Goal: Information Seeking & Learning: Check status

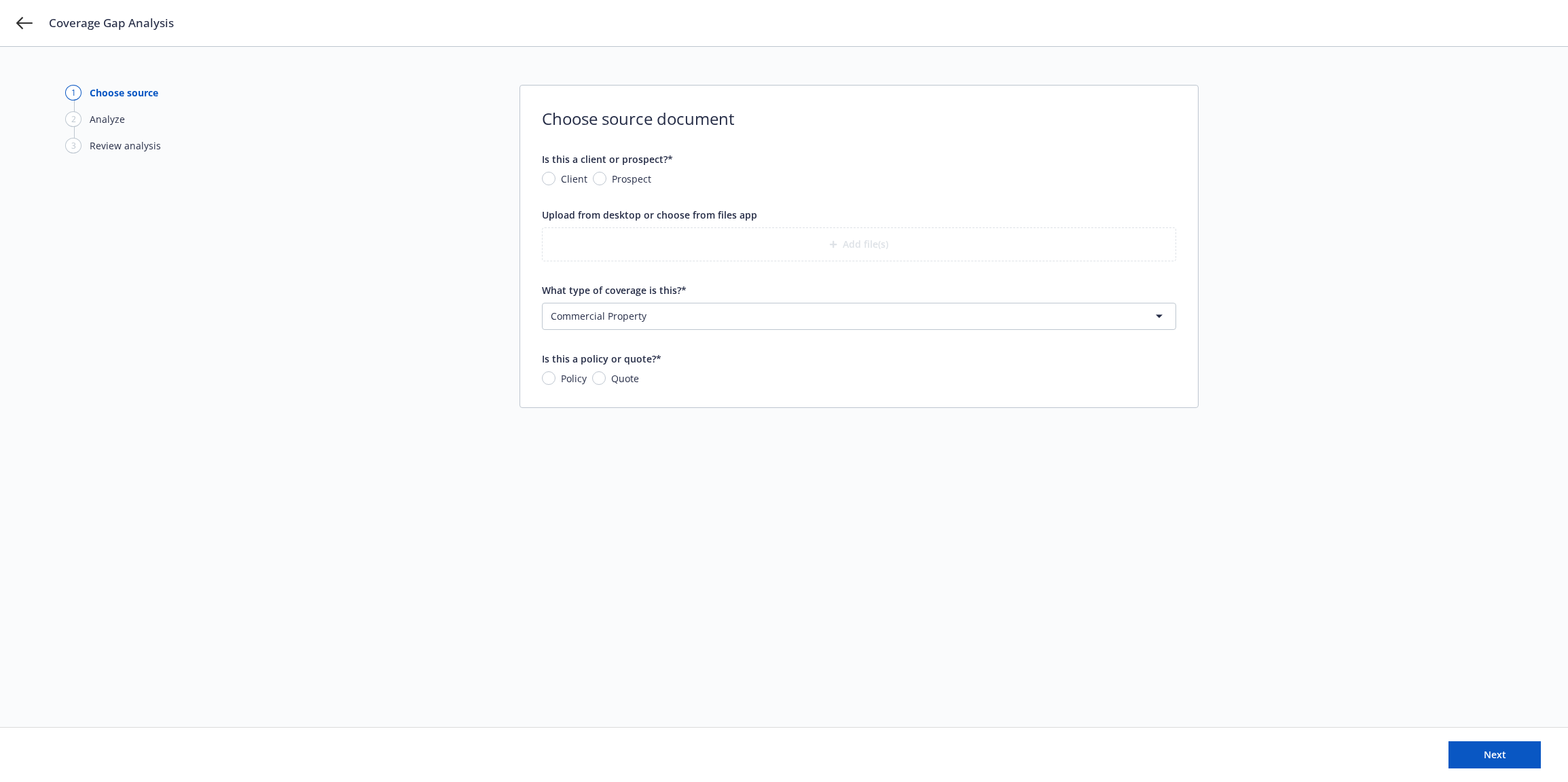
click at [4, 21] on div "Coverage Gap Analysis" at bounding box center [784, 23] width 1568 height 46
click at [19, 24] on icon at bounding box center [25, 23] width 16 height 12
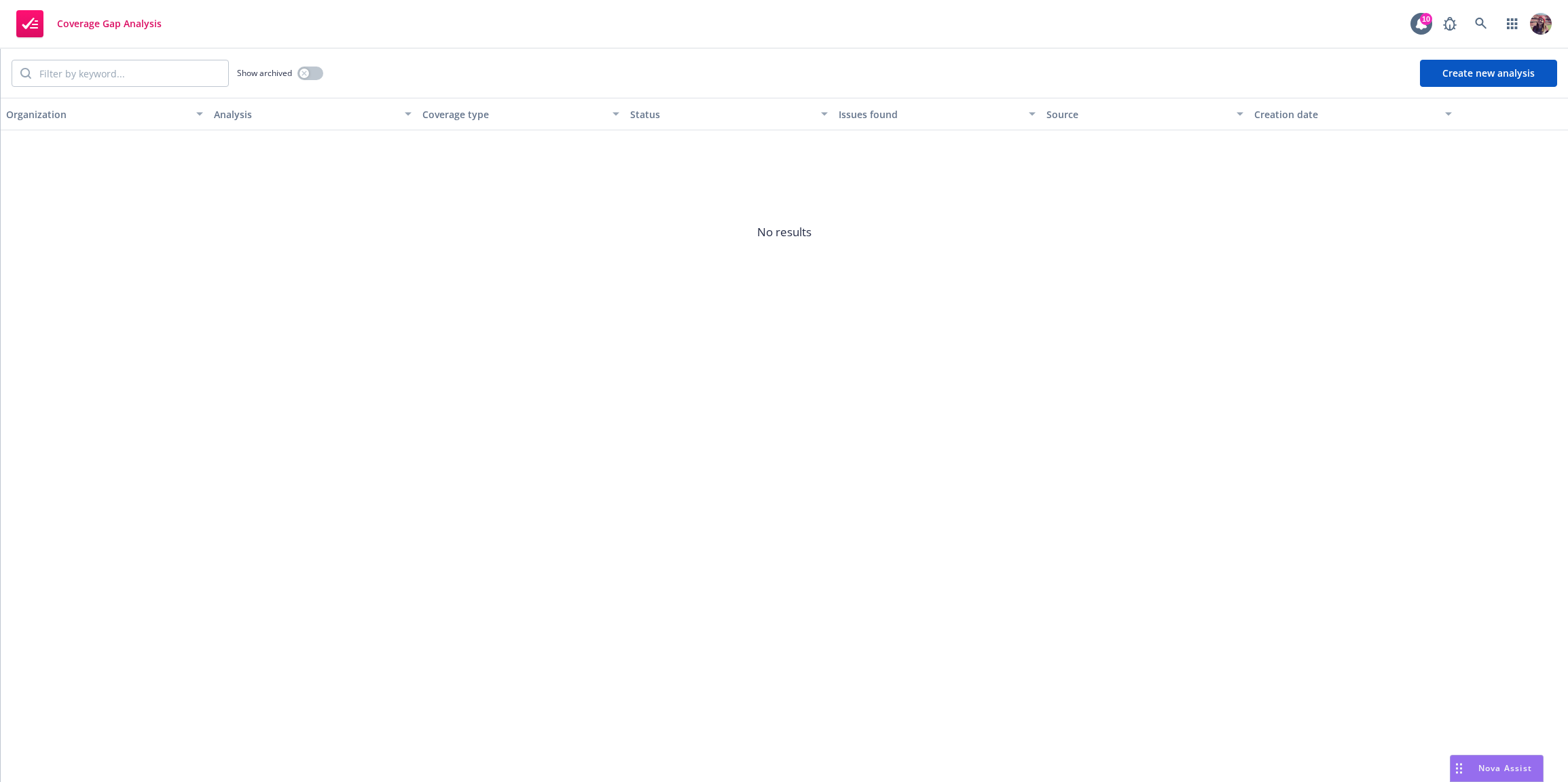
click at [110, 36] on div "Coverage Gap Analysis" at bounding box center [89, 24] width 146 height 27
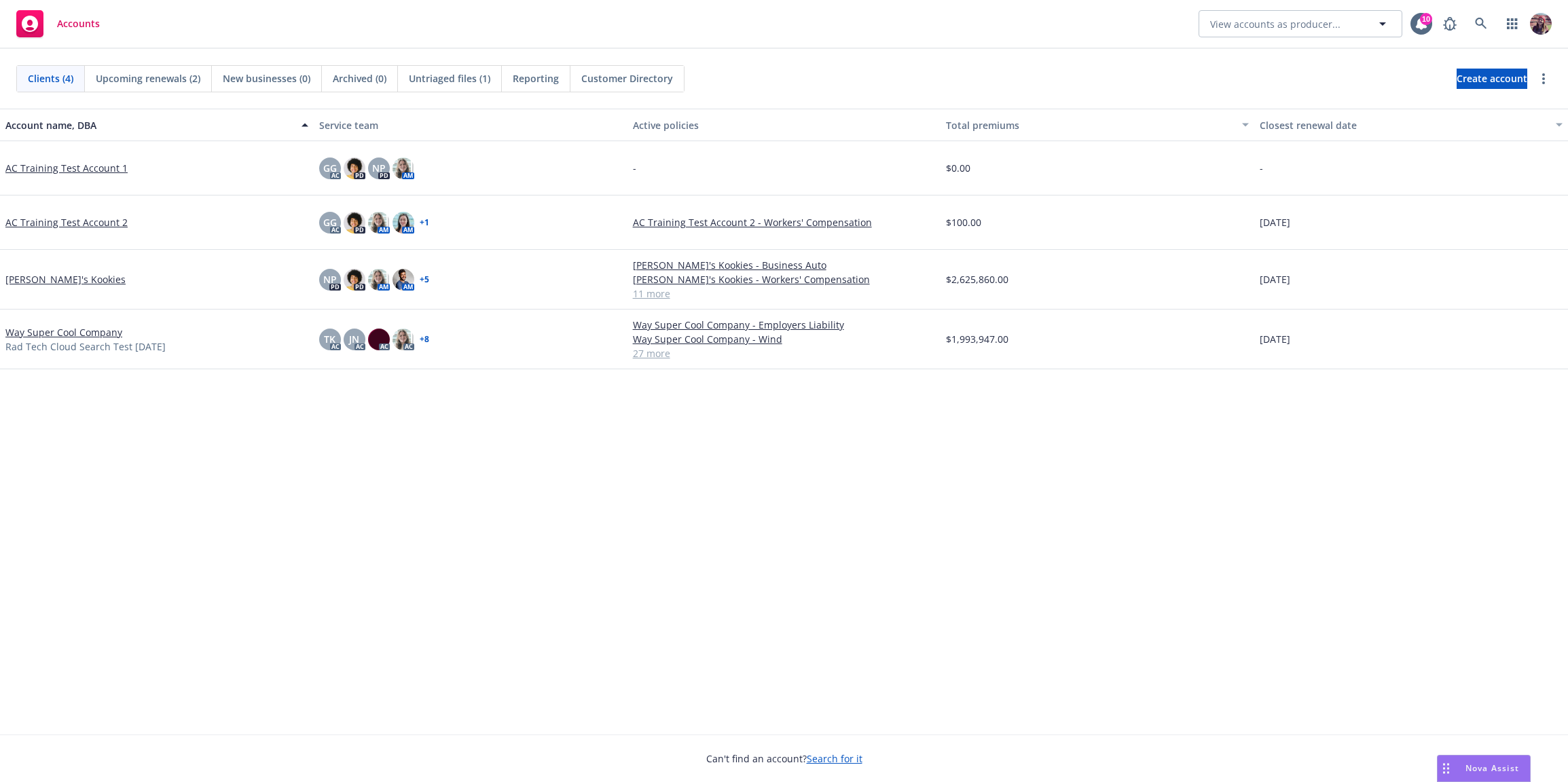
click at [508, 713] on div "Account name, DBA Service team Active policies Total premiums Closest renewal d…" at bounding box center [784, 422] width 1568 height 626
click at [40, 257] on div "Kaylyn's Kookies" at bounding box center [157, 280] width 313 height 60
click at [40, 274] on link "Kaylyn's Kookies" at bounding box center [65, 279] width 120 height 14
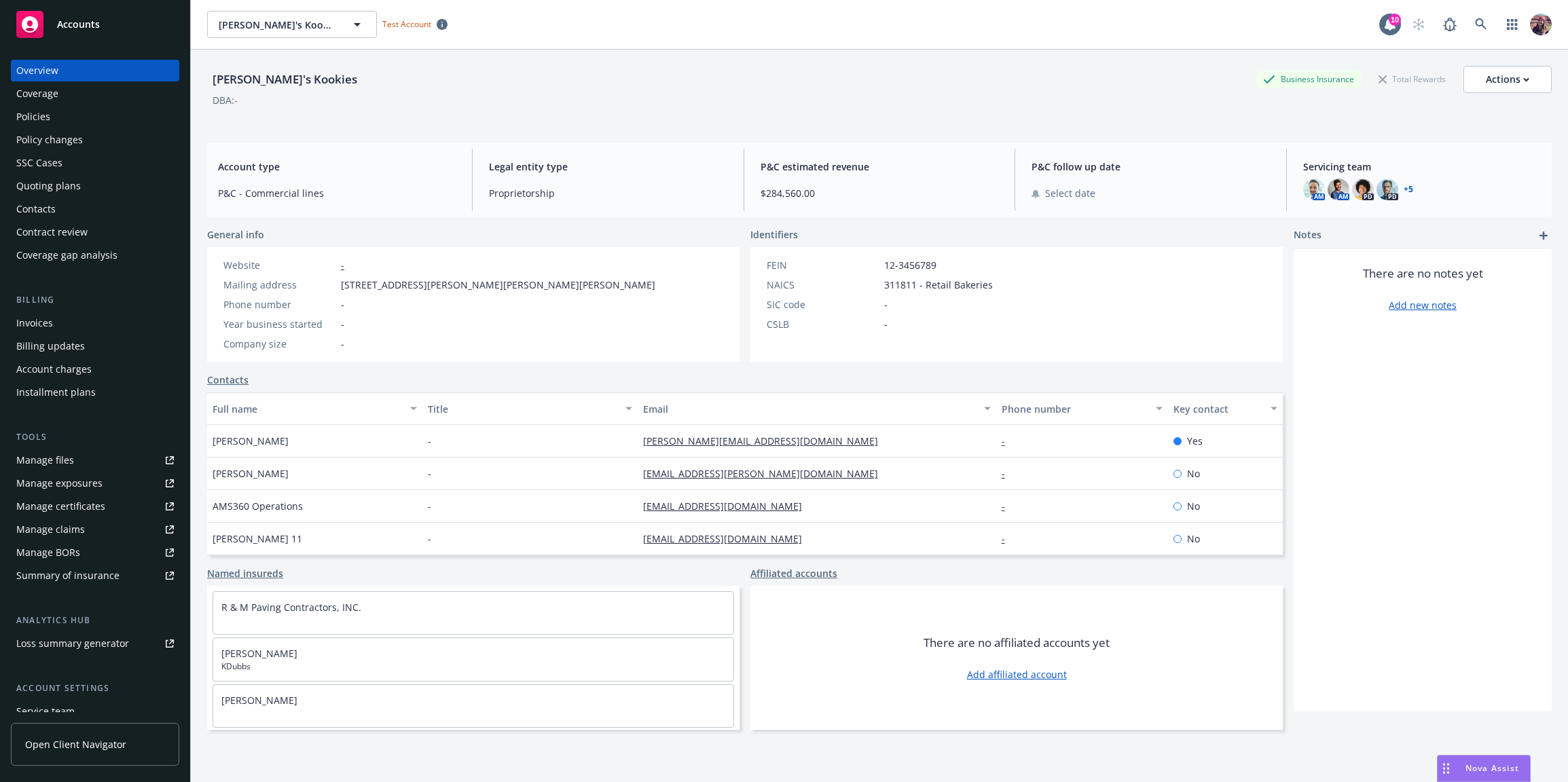
click at [63, 466] on div "Manage files" at bounding box center [45, 460] width 57 height 22
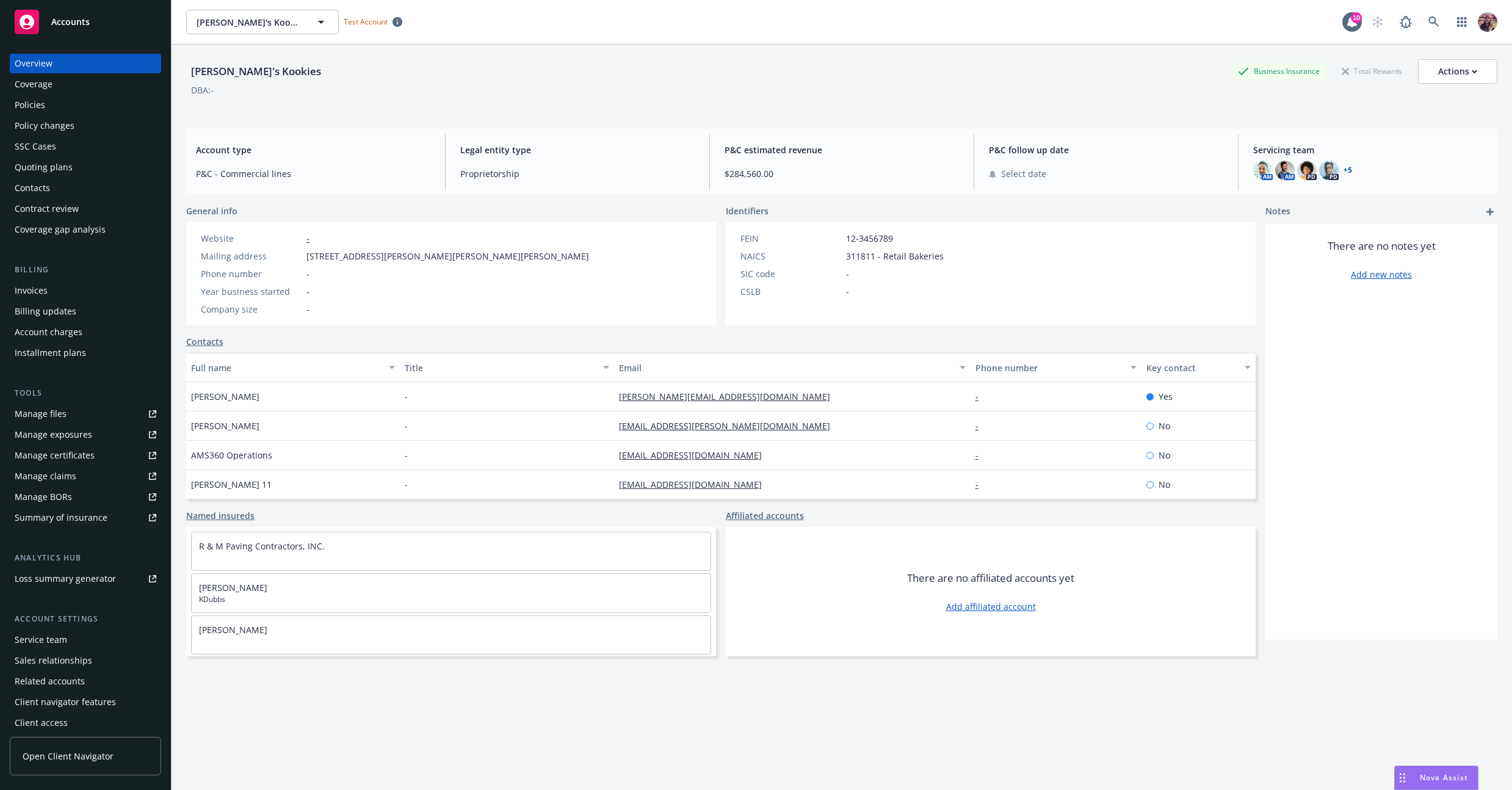
click at [407, 86] on div "DBA: -" at bounding box center [842, 90] width 1311 height 13
click at [1066, 85] on div "DBA: -" at bounding box center [842, 90] width 1311 height 13
click at [1344, 166] on link "+ 5" at bounding box center [1348, 170] width 9 height 7
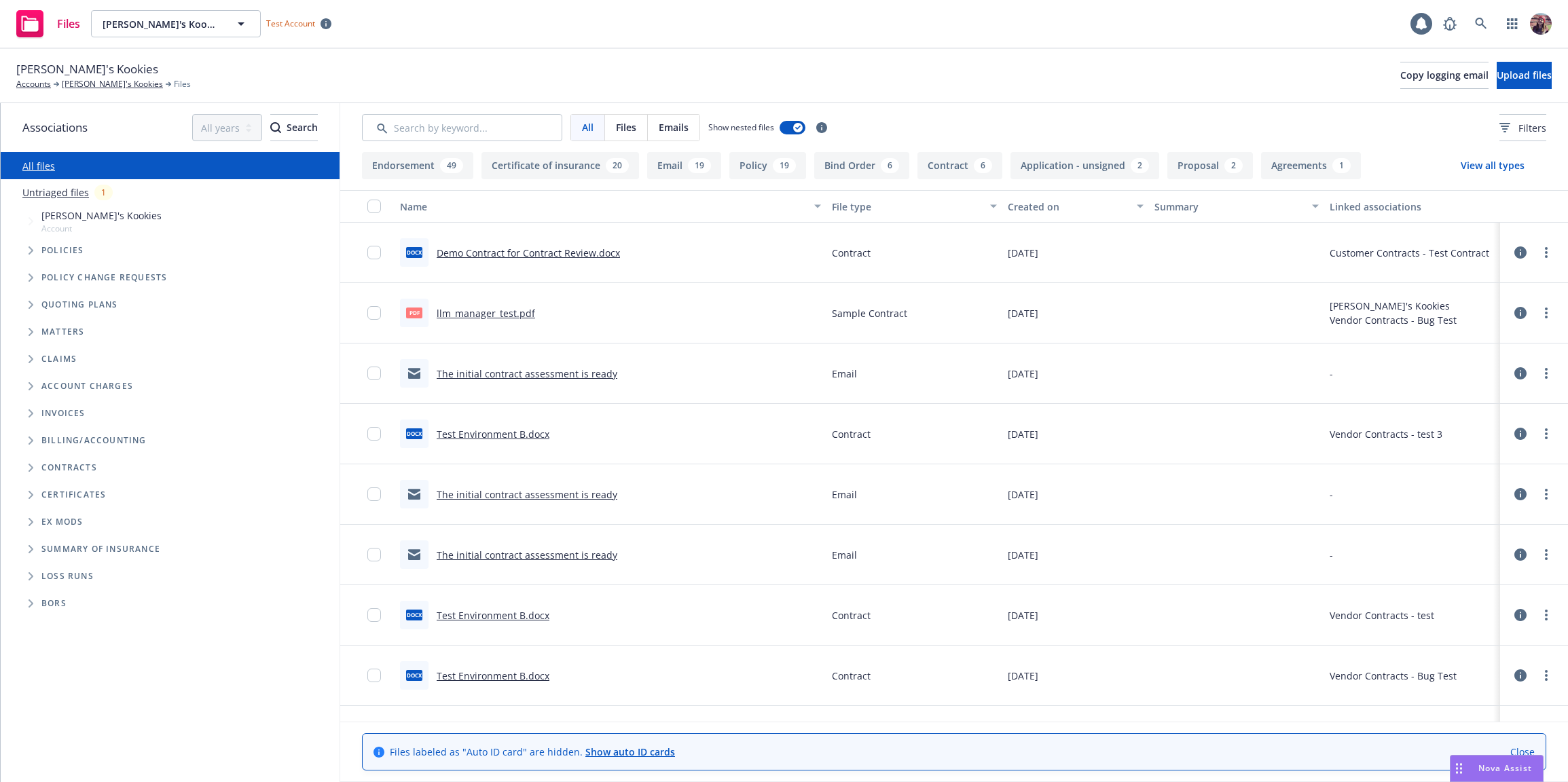
click at [71, 219] on span "Kaylyn's Kookies" at bounding box center [101, 215] width 120 height 14
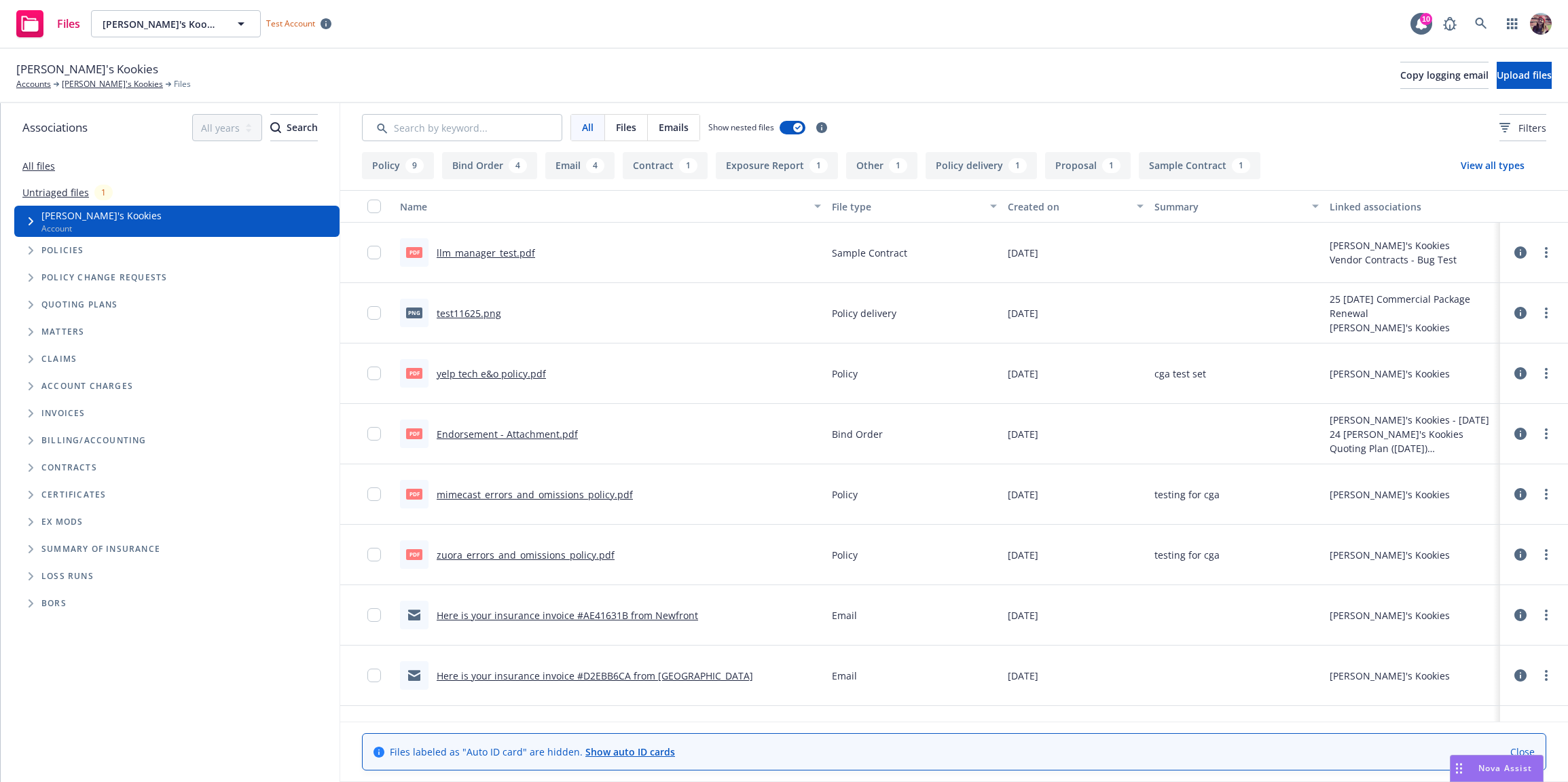
click at [40, 198] on link "Untriaged files" at bounding box center [55, 192] width 66 height 14
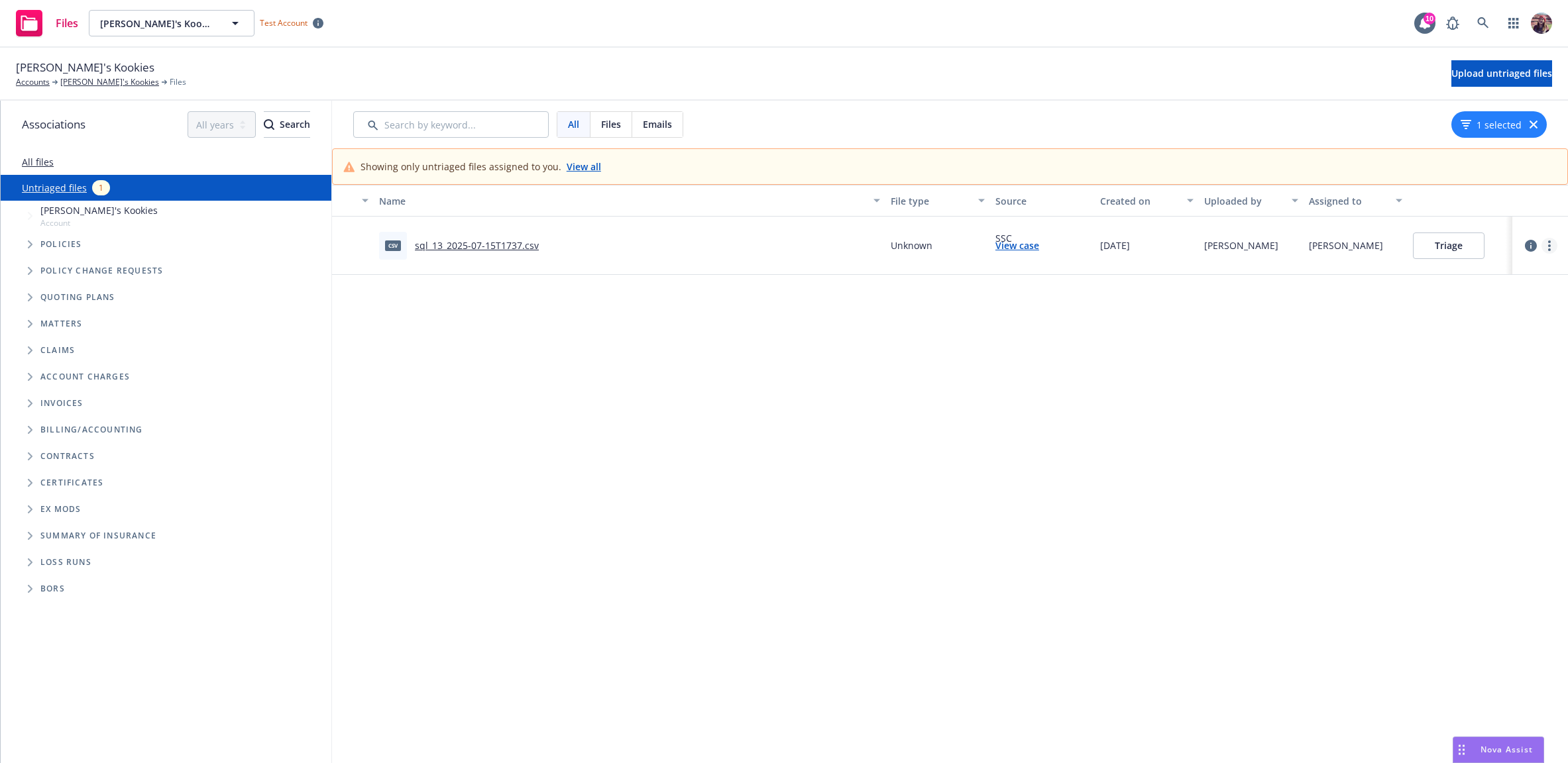
click at [1529, 241] on circle "more" at bounding box center [1550, 242] width 3 height 3
click at [1498, 355] on link "Change owner(s)" at bounding box center [1498, 352] width 117 height 26
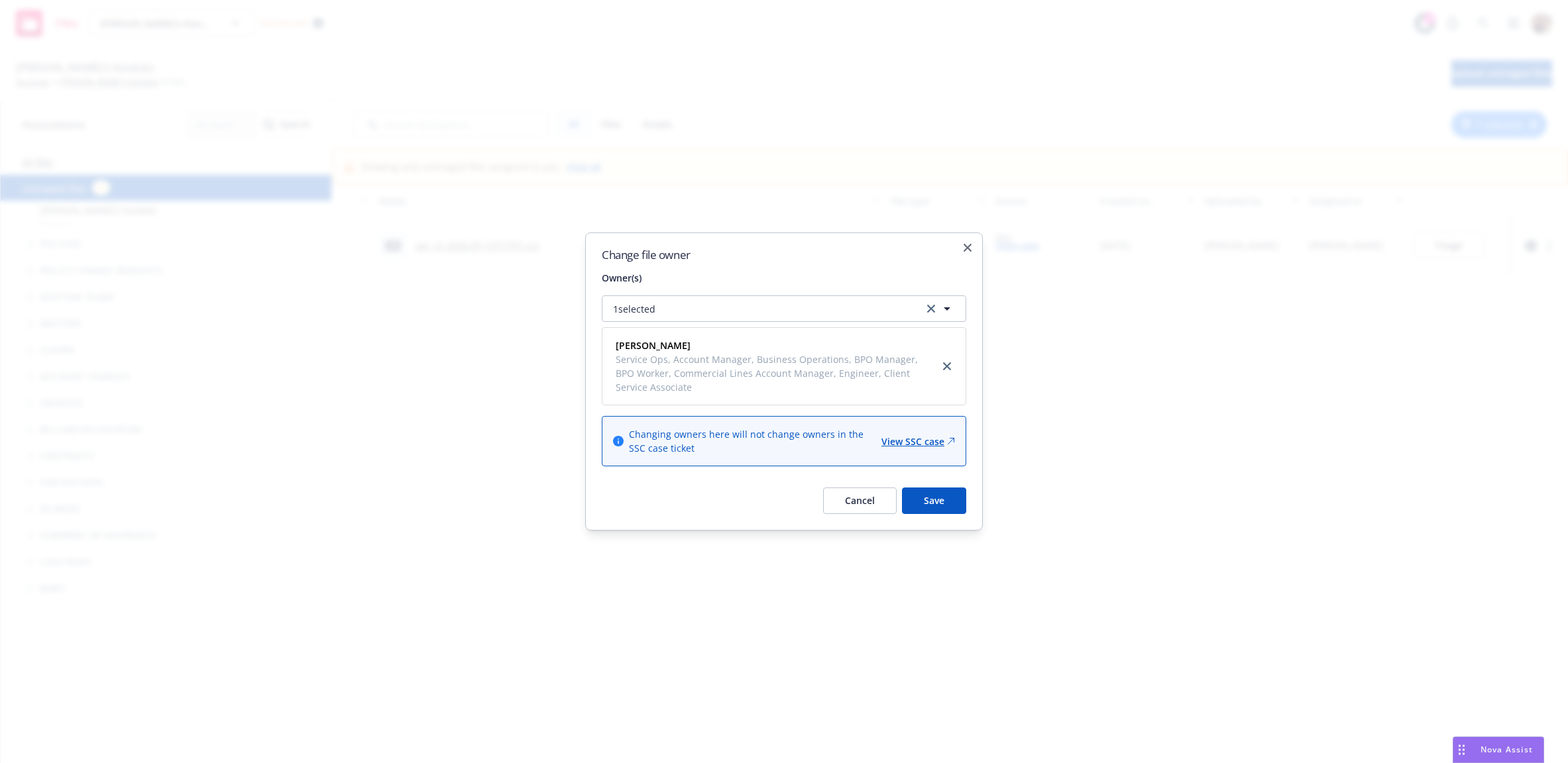
click at [730, 302] on button "1 selected" at bounding box center [784, 309] width 364 height 26
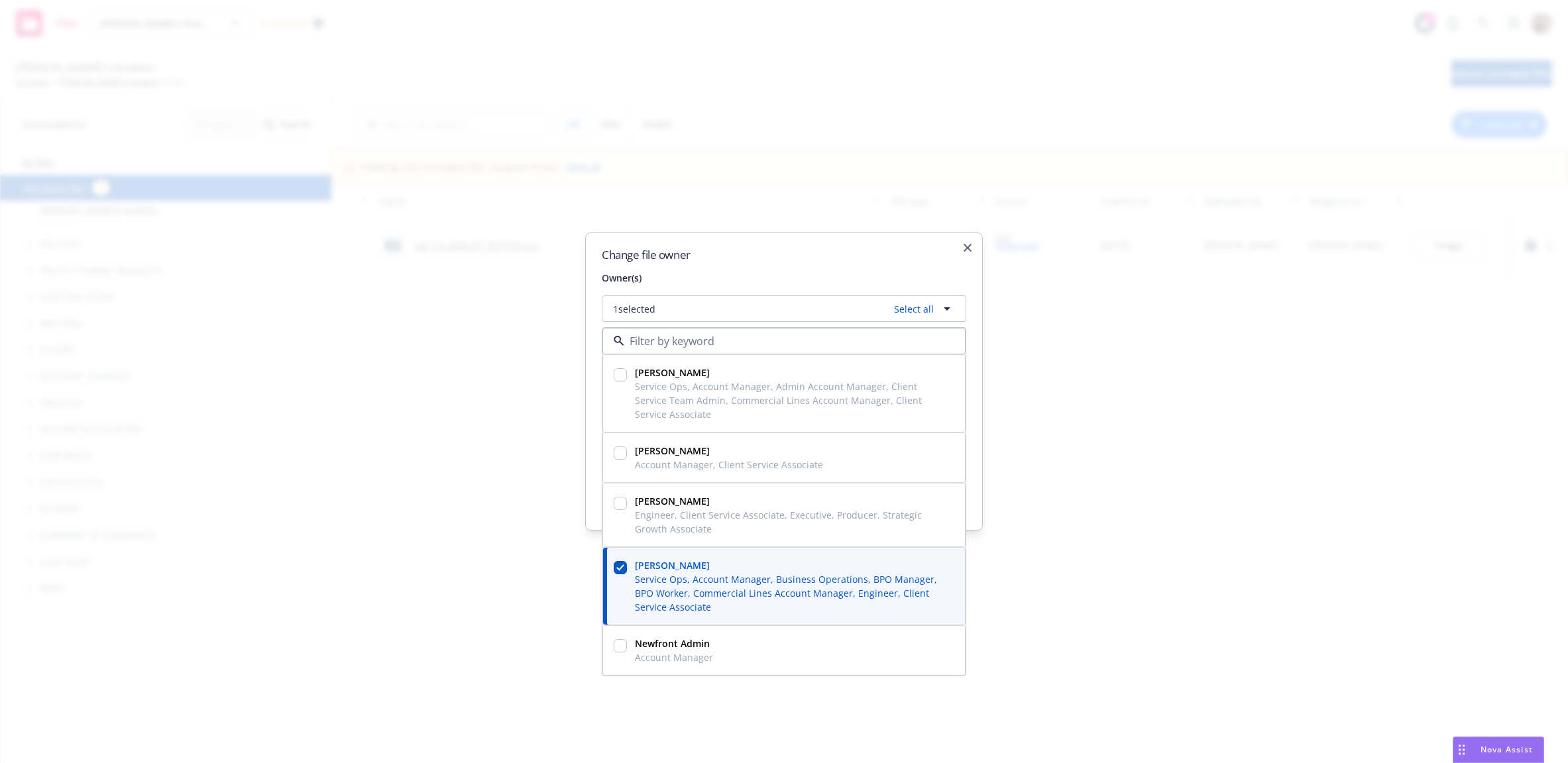
click at [752, 267] on div "Change file owner Owner(s) 1 selected Select all Adnan Shaikh Service Ops, Acco…" at bounding box center [784, 381] width 398 height 298
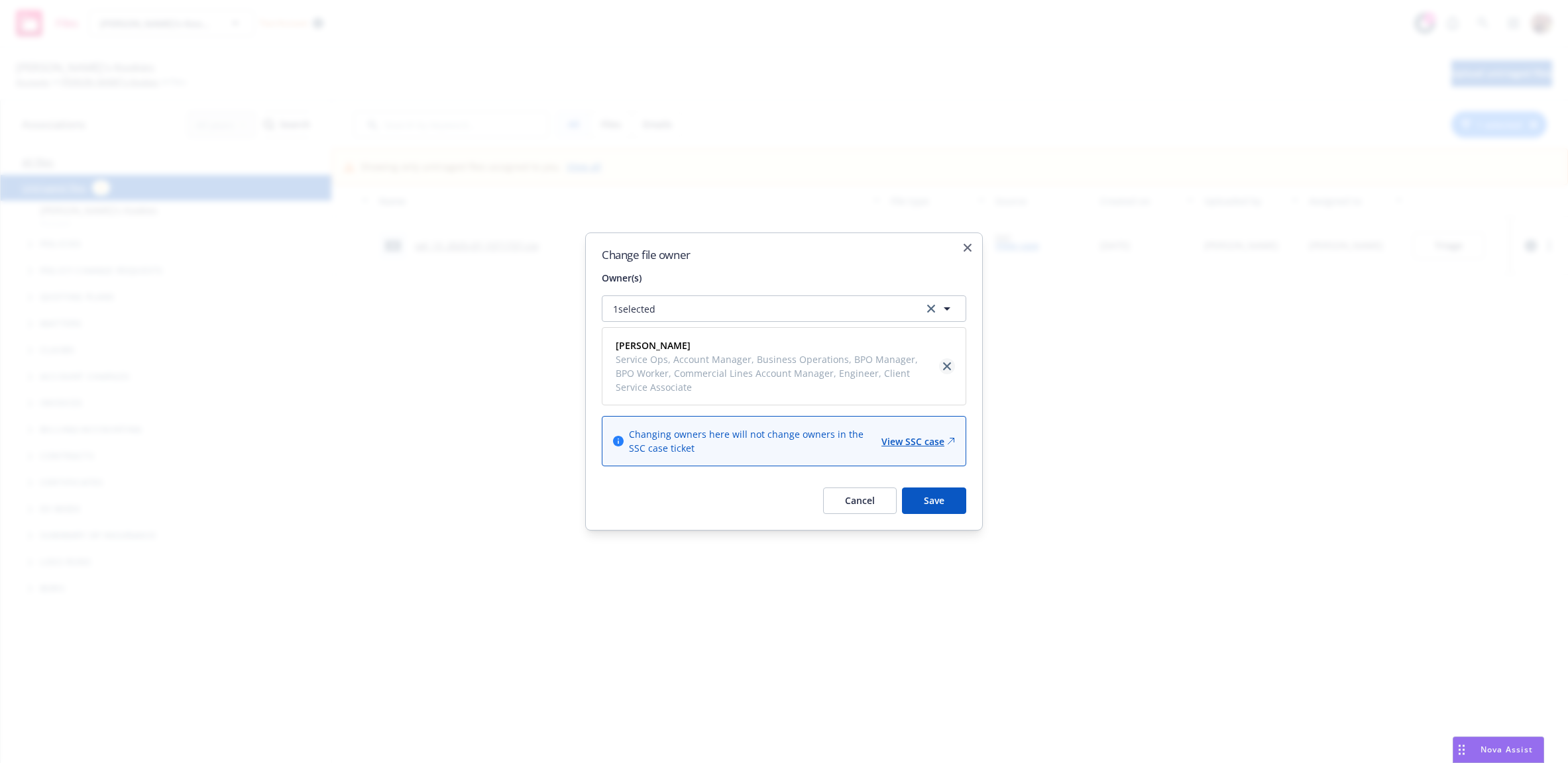
click at [945, 365] on icon "close" at bounding box center [947, 366] width 8 height 8
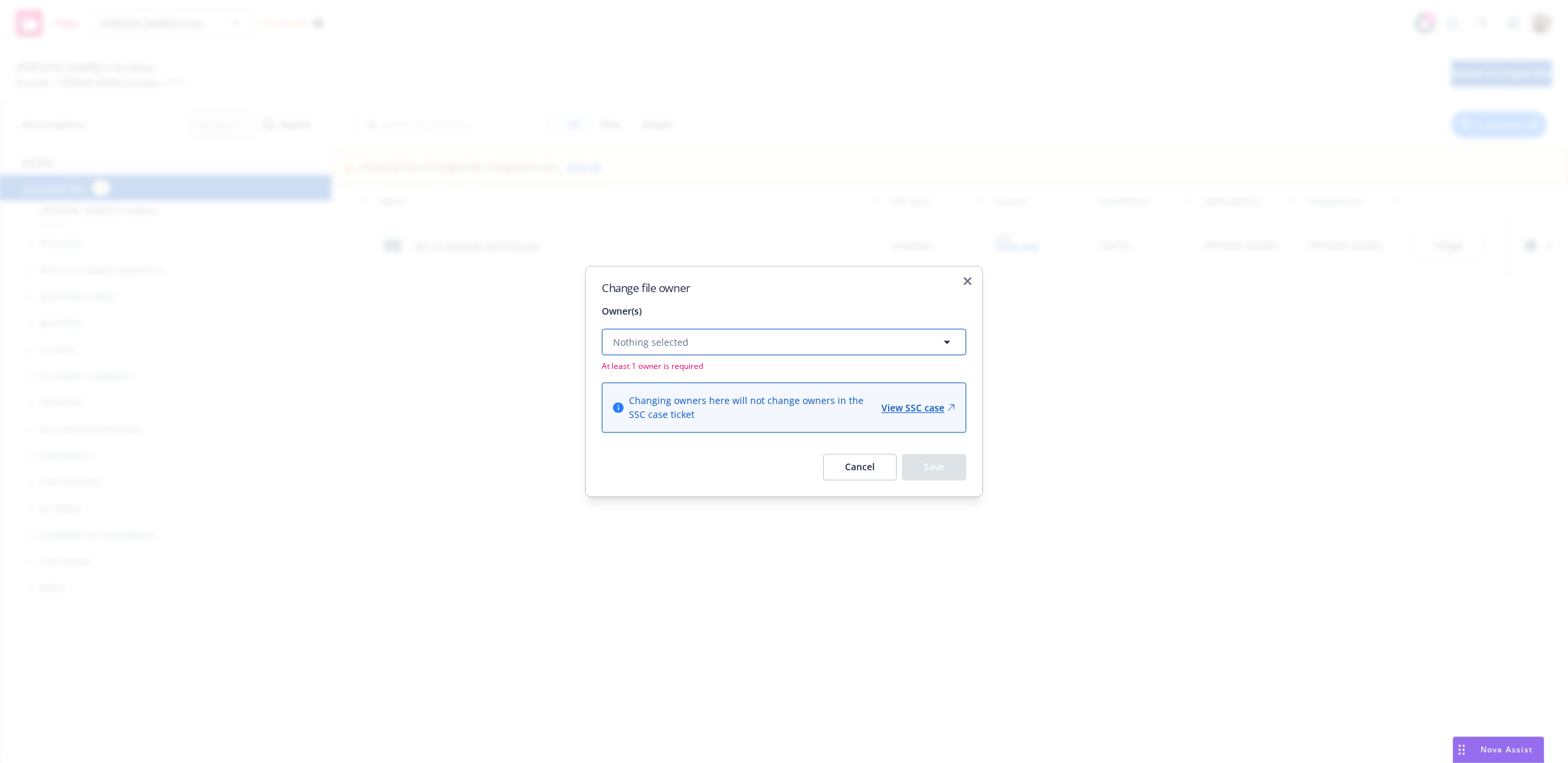
click at [747, 340] on button "Nothing selected" at bounding box center [784, 341] width 364 height 26
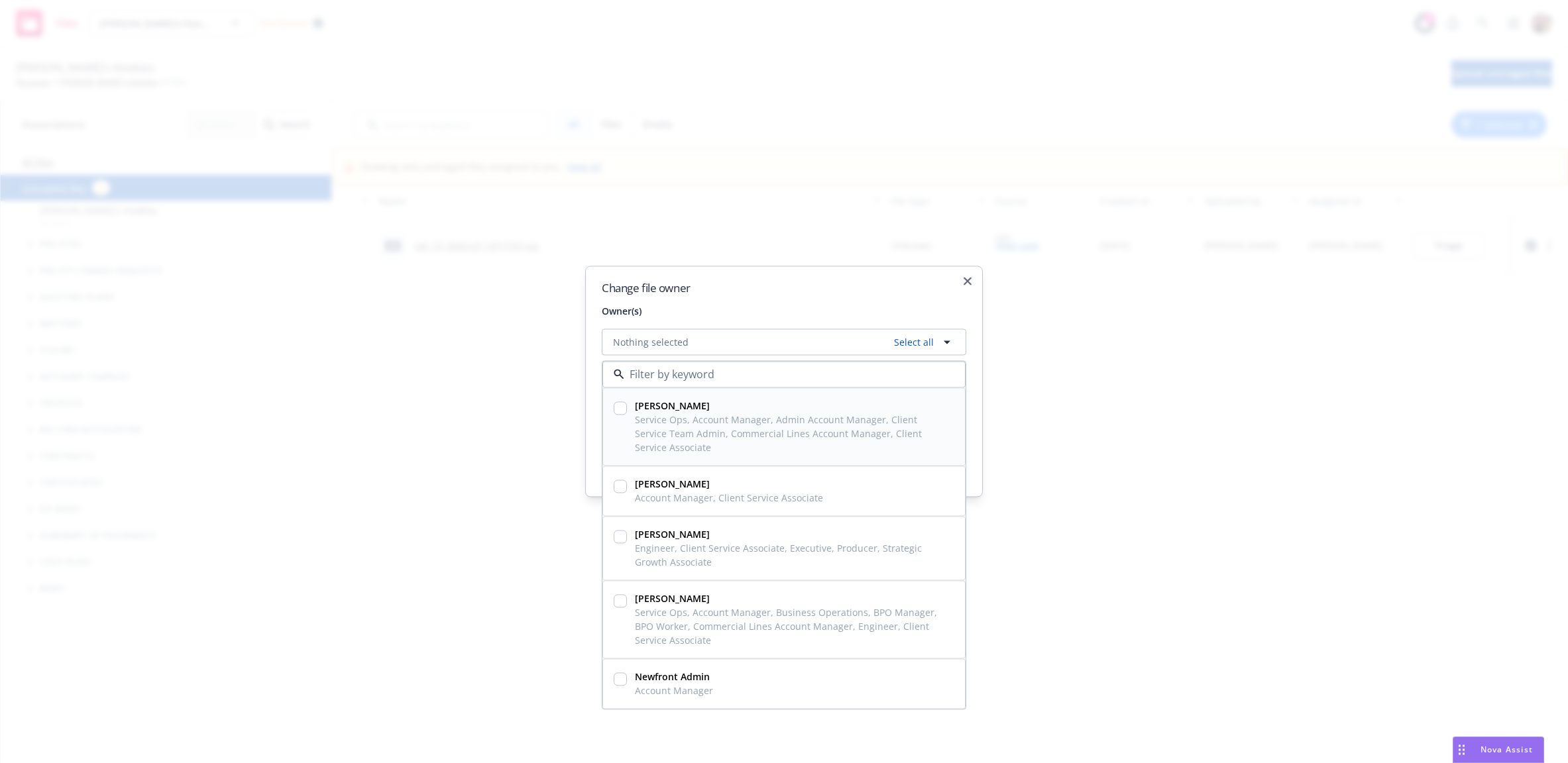
click at [655, 423] on span "Service Ops, Account Manager, Admin Account Manager, Client Service Team Admin,…" at bounding box center [792, 433] width 314 height 41
checkbox input "true"
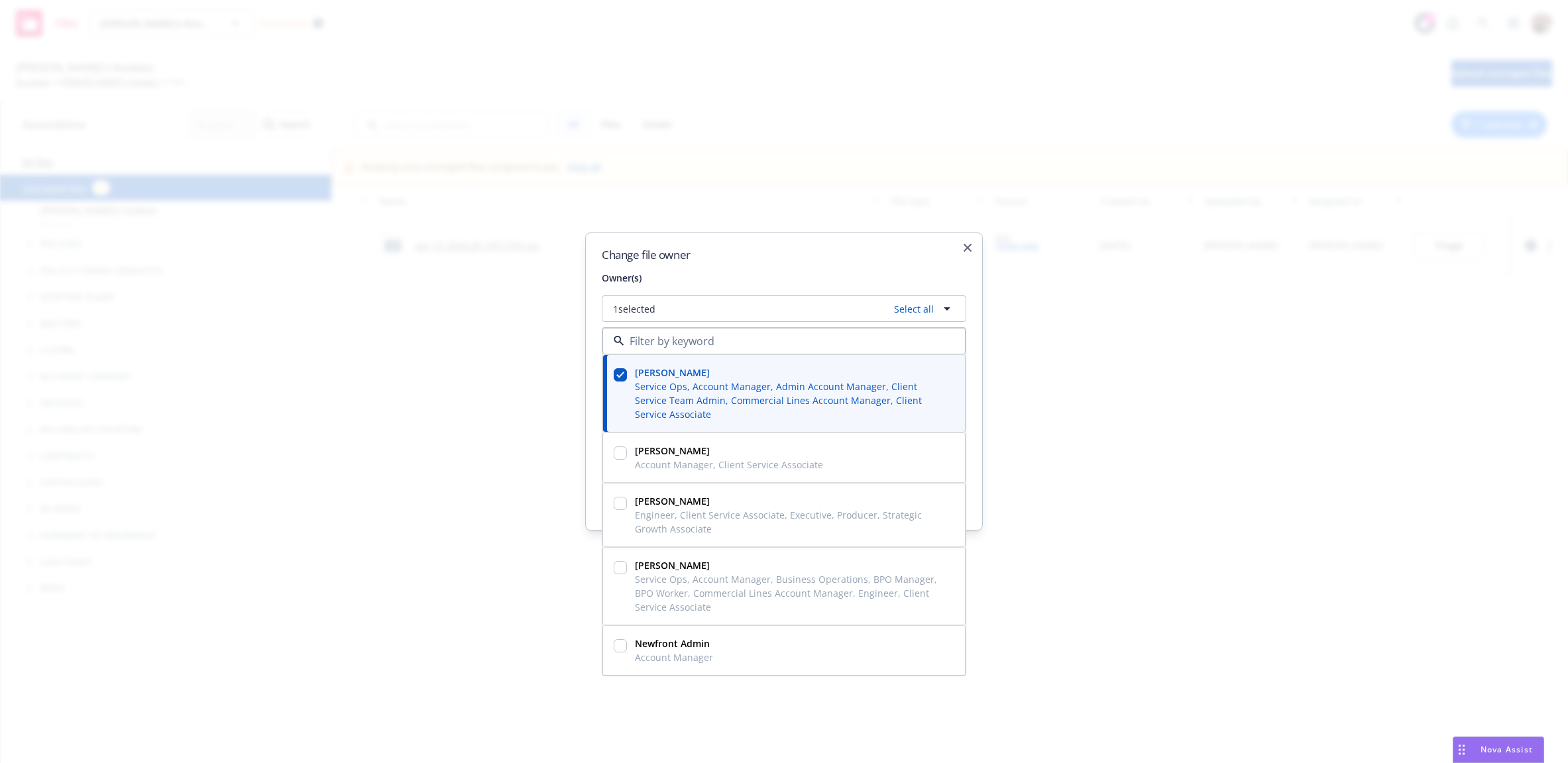
click at [763, 266] on div "Change file owner Owner(s) 1 selected Select all Adnan Shaikh Service Ops, Acco…" at bounding box center [784, 381] width 398 height 298
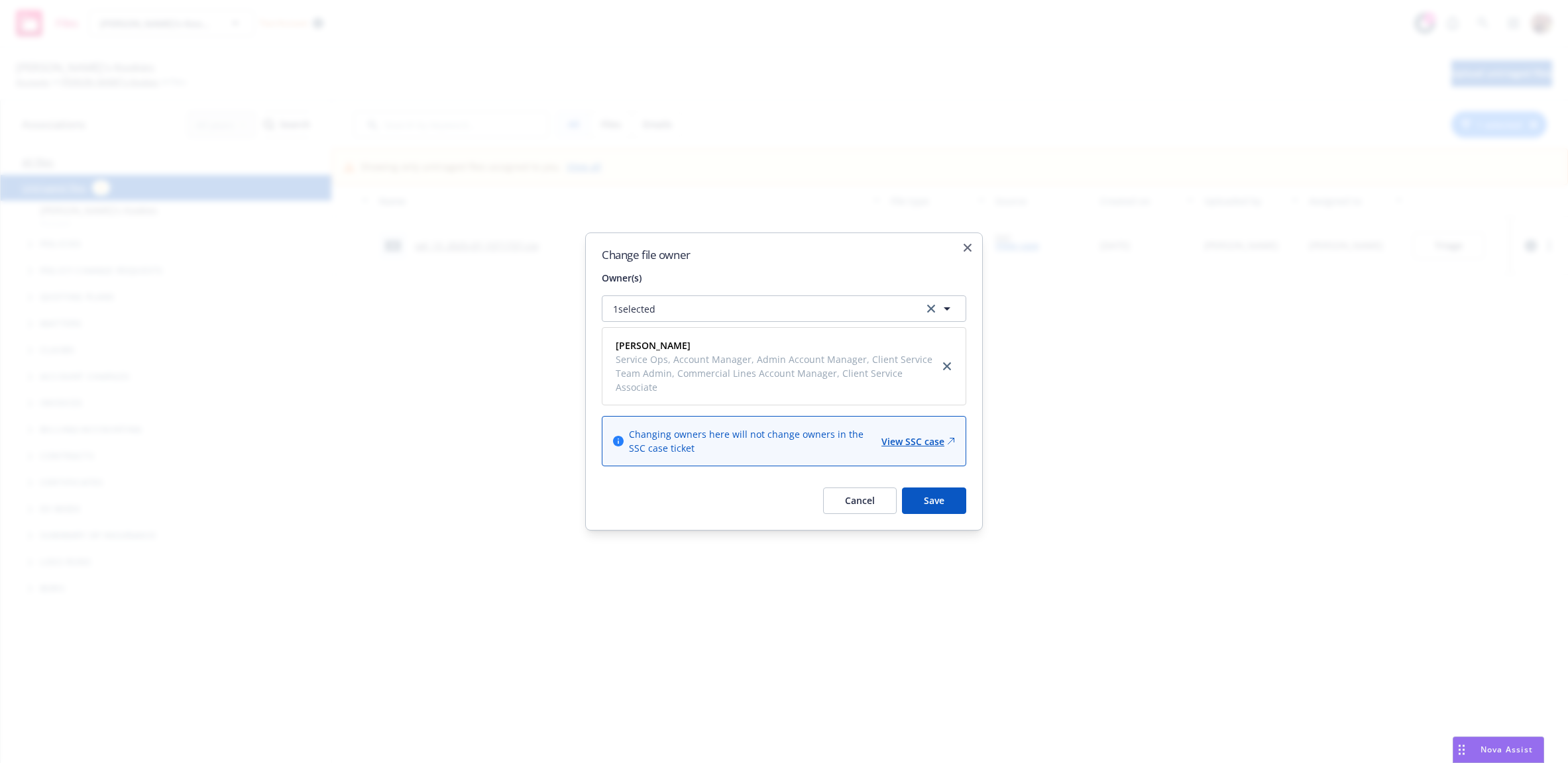
click at [847, 505] on button "Cancel" at bounding box center [859, 501] width 74 height 26
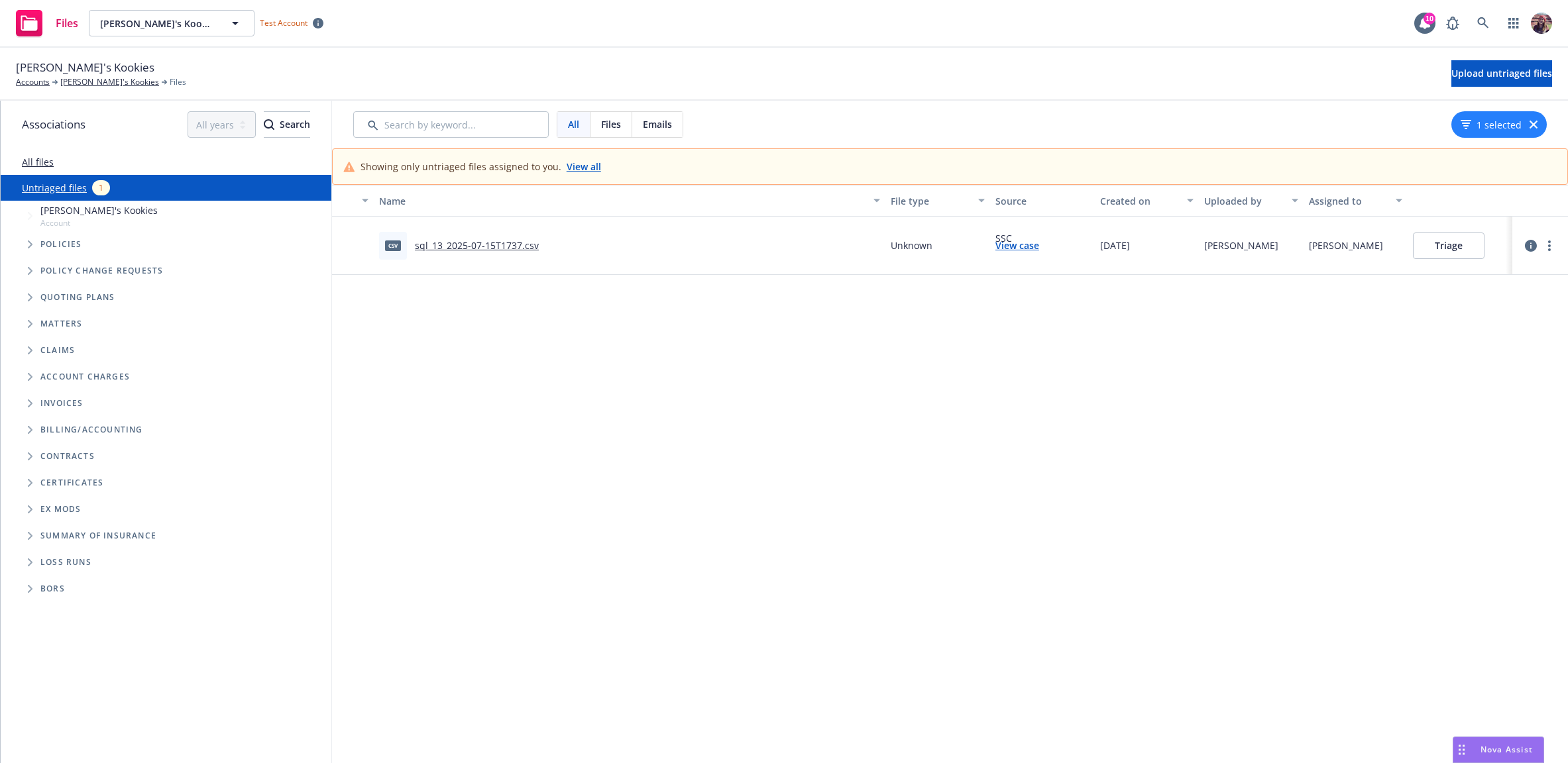
click at [1291, 349] on div "Name File type Source Created on Uploaded by Assigned to csv sql_13_2025-07-15T…" at bounding box center [950, 474] width 1236 height 578
click at [423, 71] on div "Kaylyn's Kookies Accounts Kaylyn's Kookies Files Upload untriaged files" at bounding box center [784, 74] width 1536 height 29
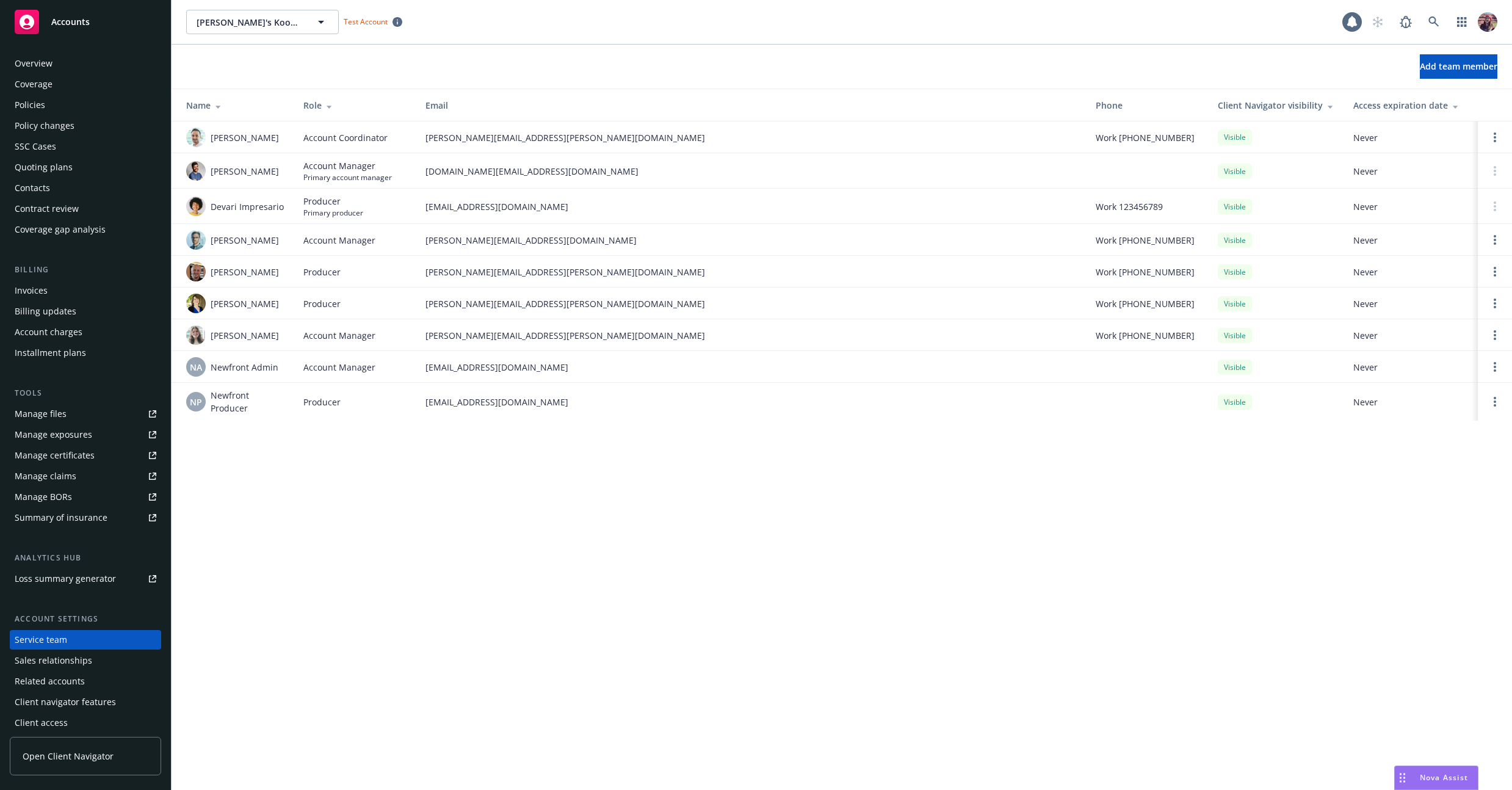
scroll to position [5, 0]
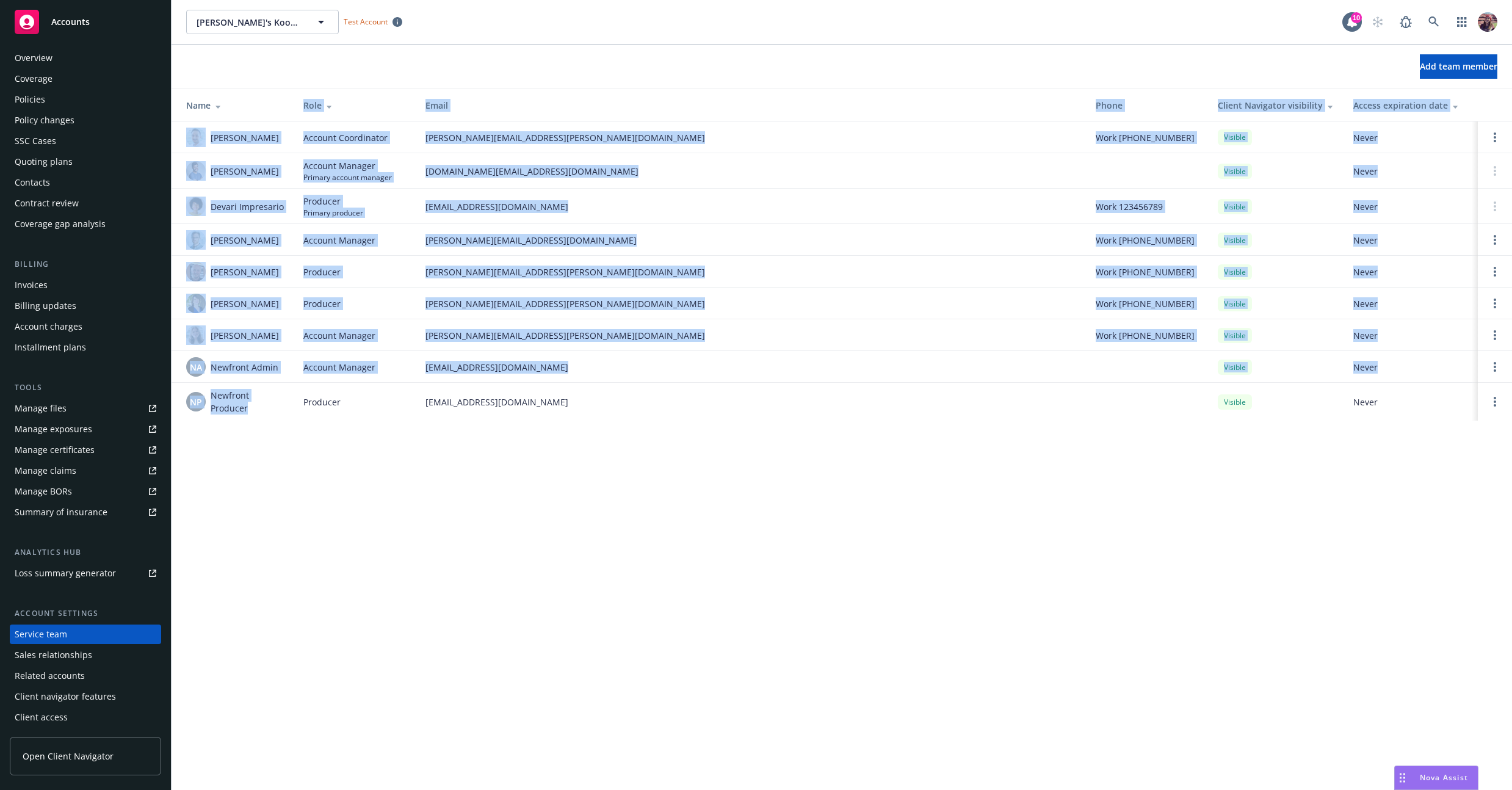
drag, startPoint x: 253, startPoint y: 419, endPoint x: 197, endPoint y: 115, distance: 309.1
click at [197, 115] on table "Name Role Email Phone Client Navigator visibility Access expiration date [PERSO…" at bounding box center [842, 255] width 1340 height 332
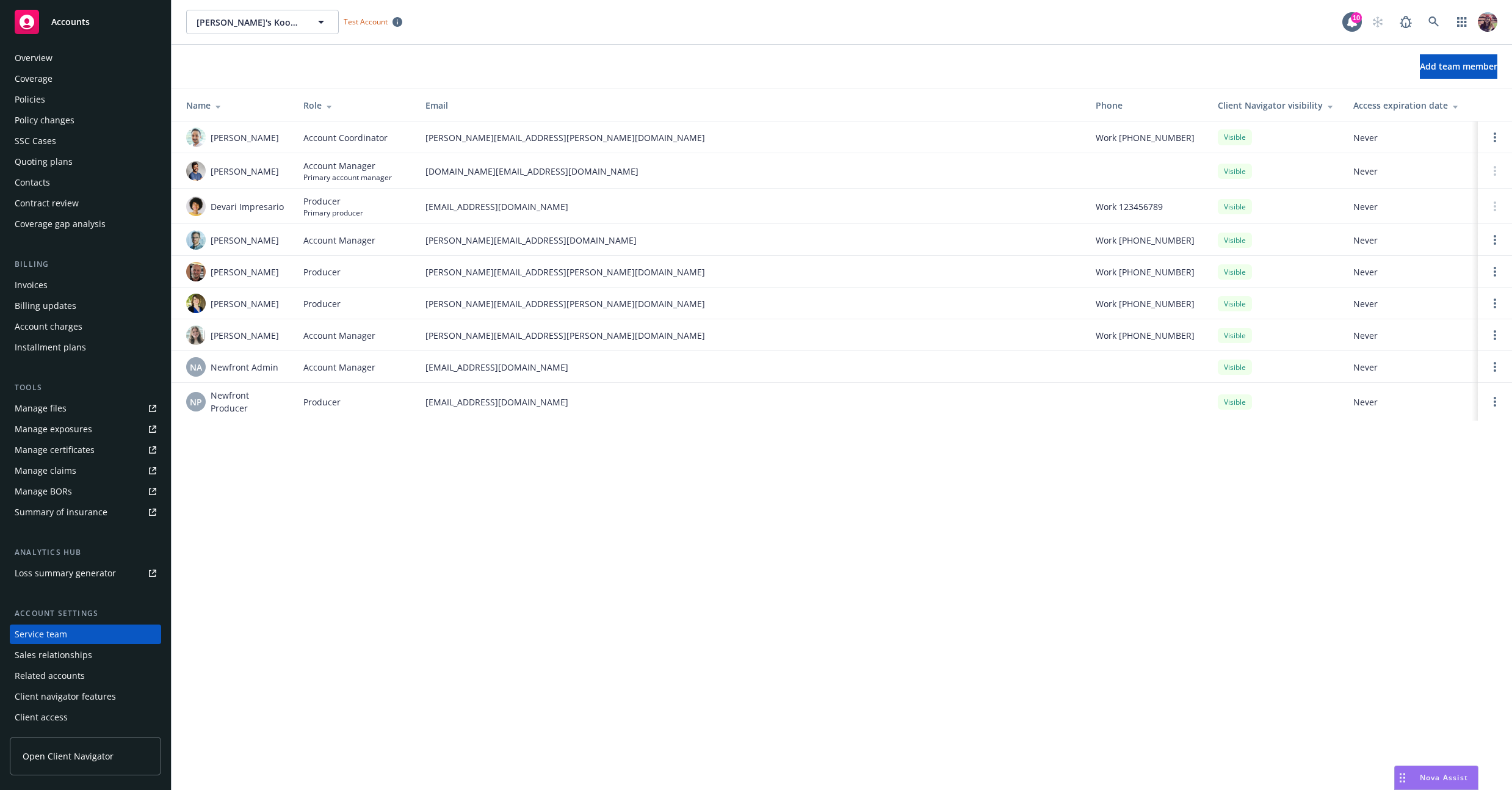
click at [268, 548] on div "[PERSON_NAME]'s Kookies [PERSON_NAME]'s Kookies Test Account 10 Add team member…" at bounding box center [842, 395] width 1340 height 790
drag, startPoint x: 253, startPoint y: 505, endPoint x: 259, endPoint y: 464, distance: 41.4
click at [259, 464] on div "[PERSON_NAME]'s Kookies [PERSON_NAME]'s Kookies Test Account 10 Add team member…" at bounding box center [842, 395] width 1340 height 790
click at [262, 448] on div "[PERSON_NAME]'s Kookies [PERSON_NAME]'s Kookies Test Account 10 Add team member…" at bounding box center [842, 395] width 1340 height 790
drag, startPoint x: 262, startPoint y: 448, endPoint x: 287, endPoint y: 440, distance: 26.2
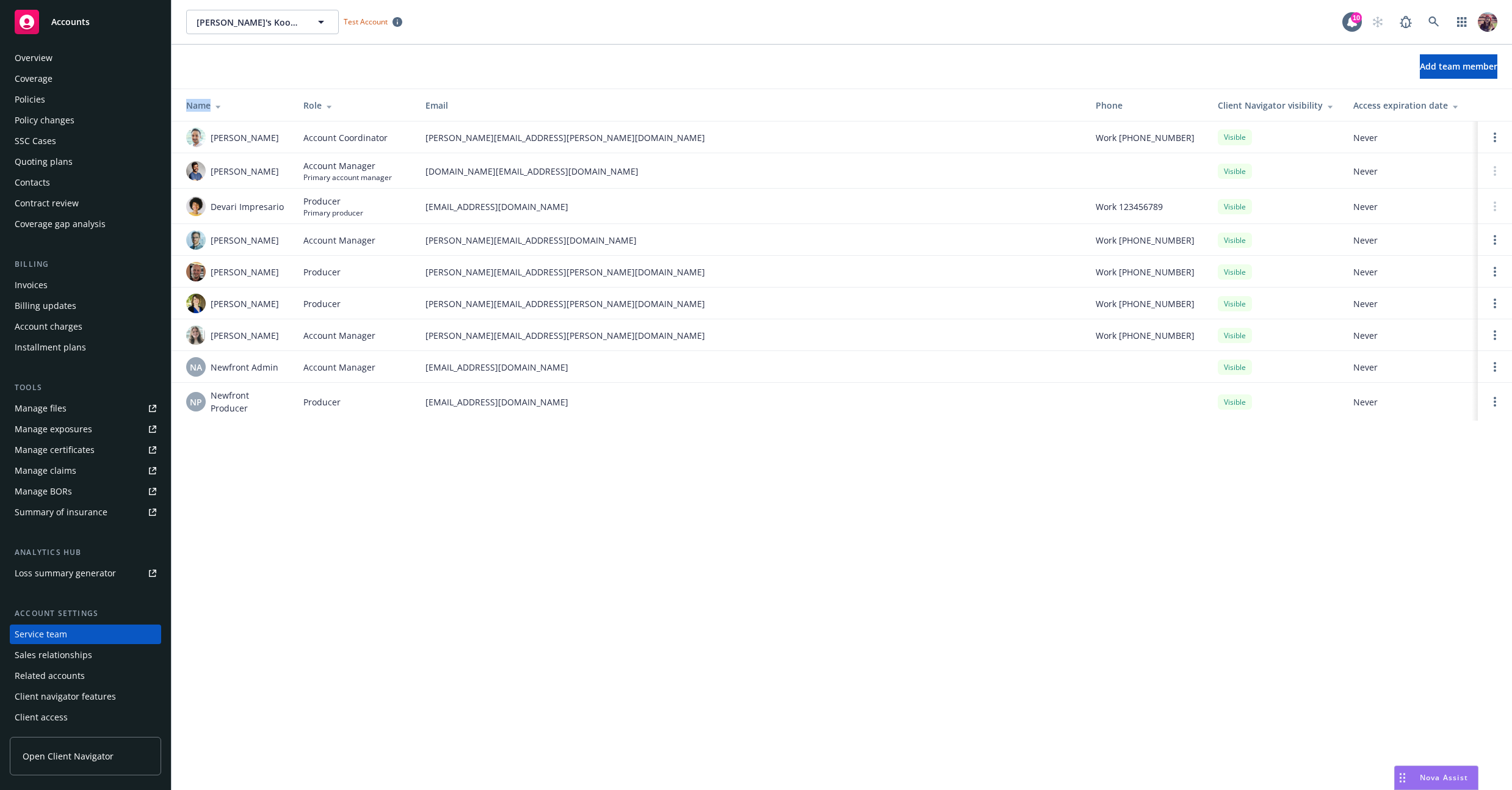
click at [287, 440] on div "[PERSON_NAME]'s Kookies [PERSON_NAME]'s Kookies Test Account 10 Add team member…" at bounding box center [842, 395] width 1340 height 790
click at [360, 456] on div "[PERSON_NAME]'s Kookies [PERSON_NAME]'s Kookies Test Account 10 Add team member…" at bounding box center [842, 395] width 1340 height 790
click at [362, 456] on div "[PERSON_NAME]'s Kookies [PERSON_NAME]'s Kookies Test Account 10 Add team member…" at bounding box center [842, 395] width 1340 height 790
click at [61, 91] on div "Policies" at bounding box center [85, 99] width 142 height 19
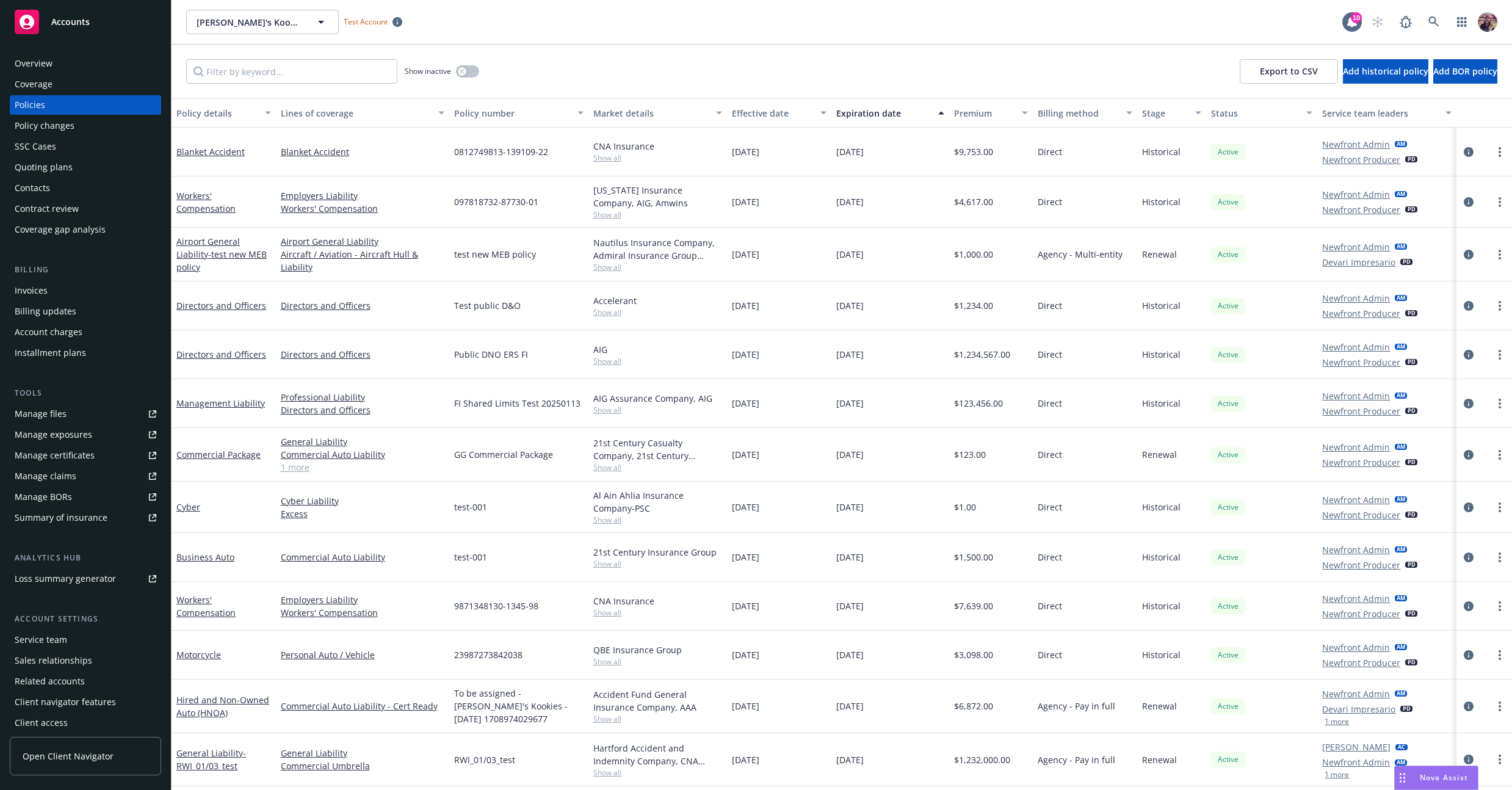
scroll to position [5, 0]
click at [924, 366] on div "[DATE]" at bounding box center [890, 354] width 118 height 49
click at [62, 636] on div "Service team" at bounding box center [41, 634] width 52 height 19
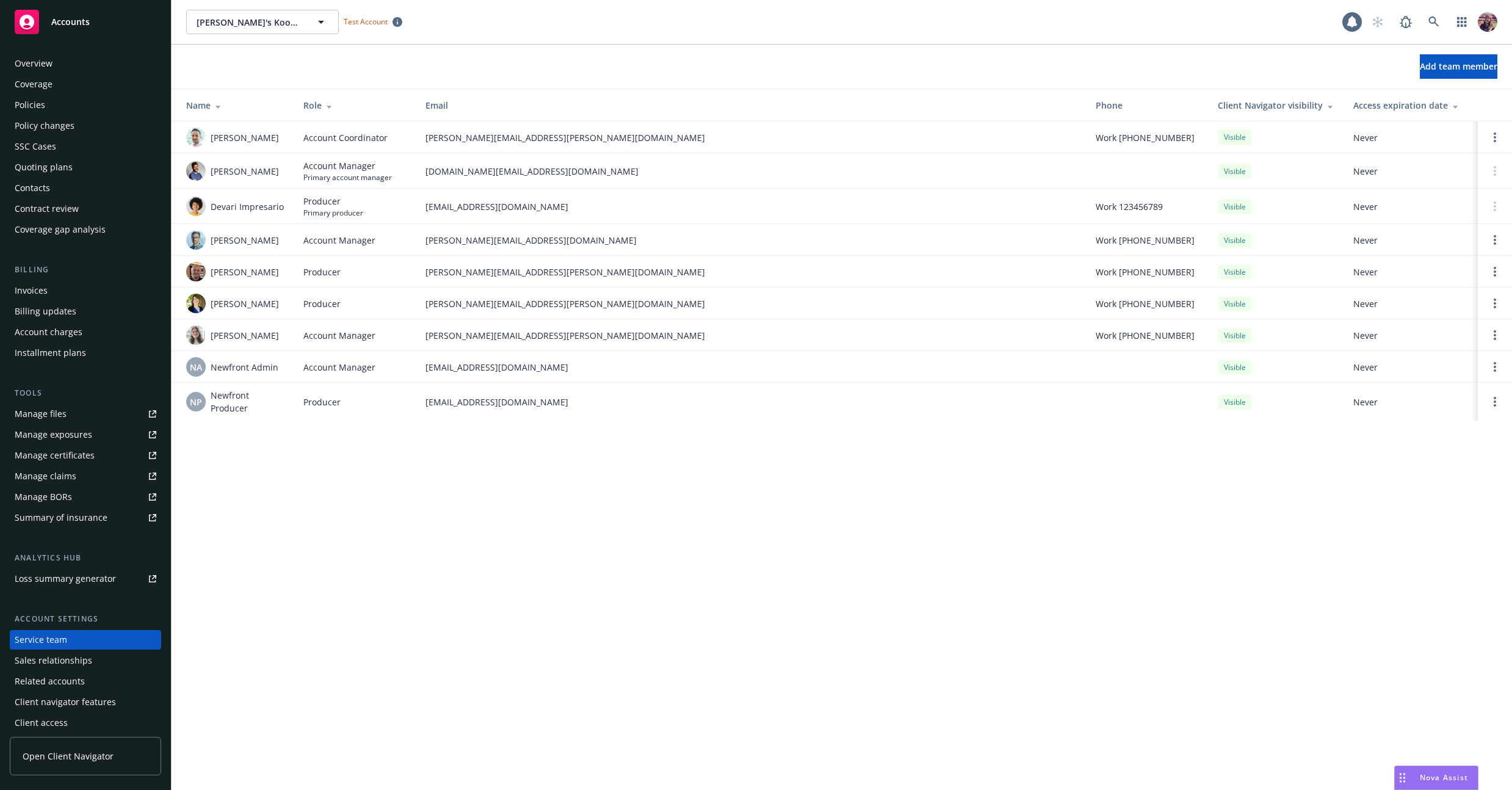
scroll to position [5, 0]
click at [310, 501] on div "[PERSON_NAME]'s [PERSON_NAME]'s Kookies Test Account Add team member Name Role …" at bounding box center [842, 395] width 1340 height 790
click at [376, 511] on div "[PERSON_NAME]'s Kookies [PERSON_NAME]'s Kookies Test Account 10 Add team member…" at bounding box center [842, 395] width 1340 height 790
click at [70, 17] on span "Accounts" at bounding box center [70, 21] width 38 height 10
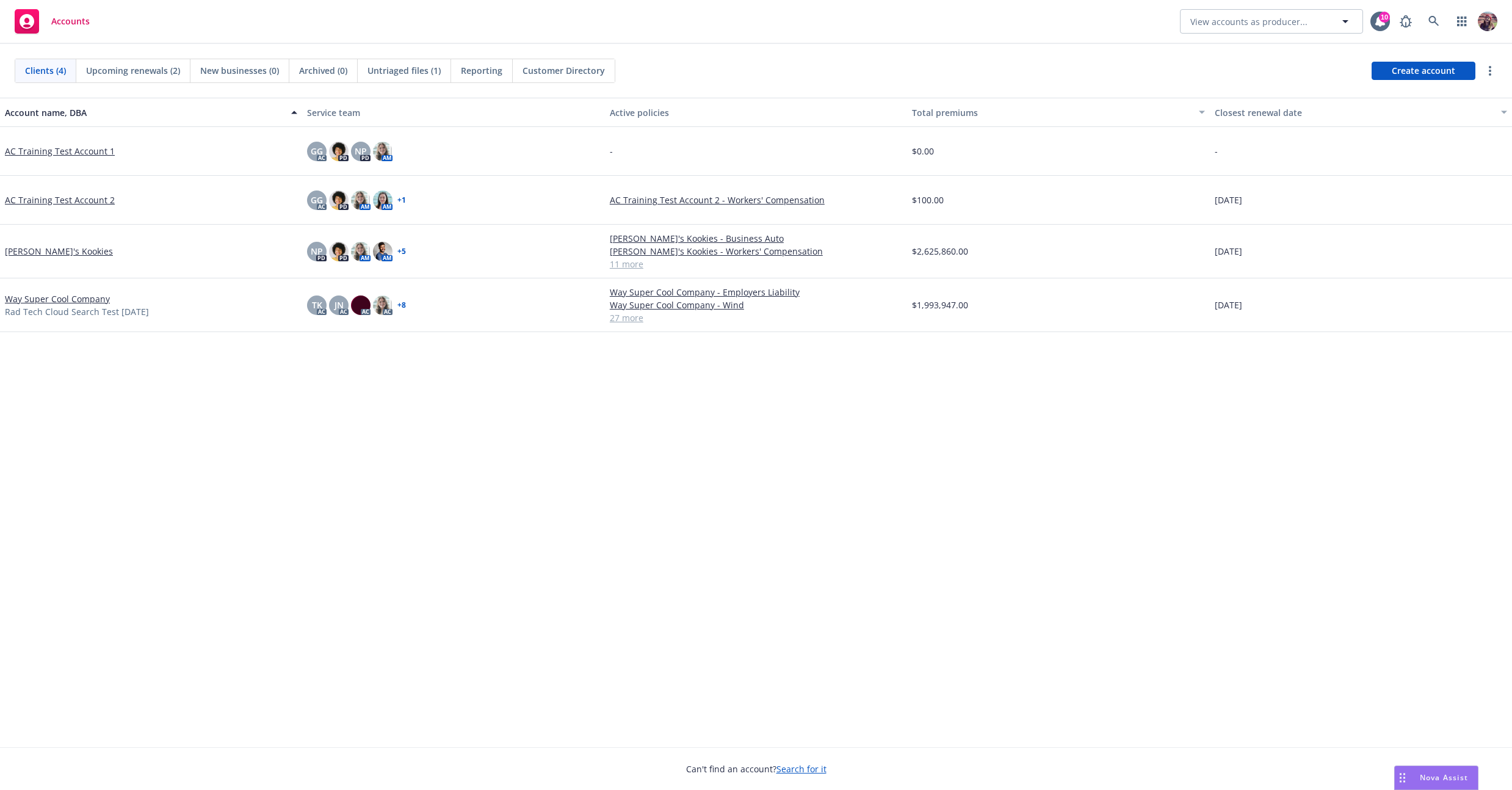
click at [183, 380] on div "Account name, DBA Service team Active policies Total premiums Closest renewal d…" at bounding box center [756, 423] width 1512 height 650
click at [39, 154] on link "AC Training Test Account 1" at bounding box center [60, 151] width 110 height 13
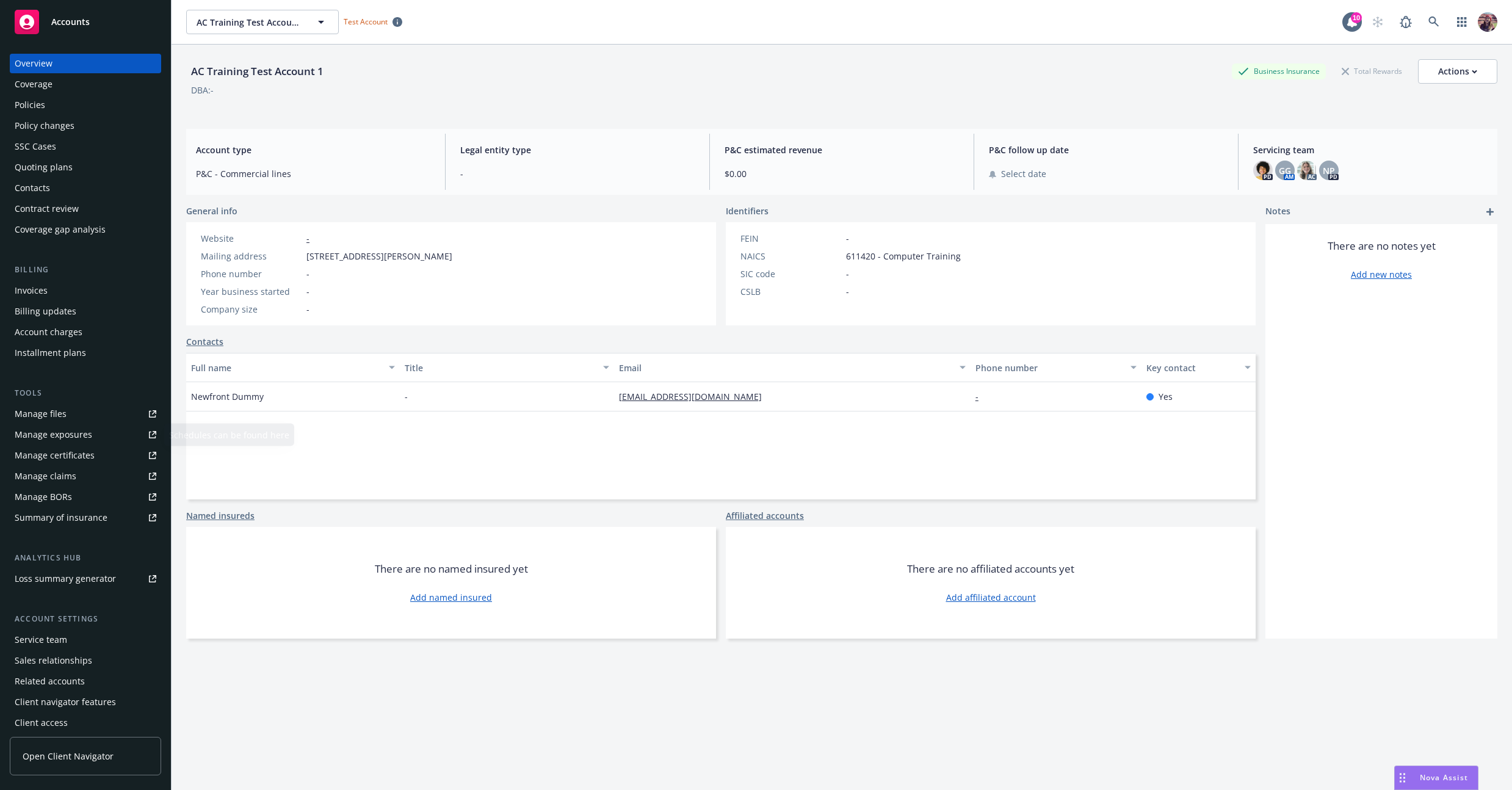
scroll to position [5, 0]
click at [36, 638] on div "Service team" at bounding box center [41, 634] width 52 height 19
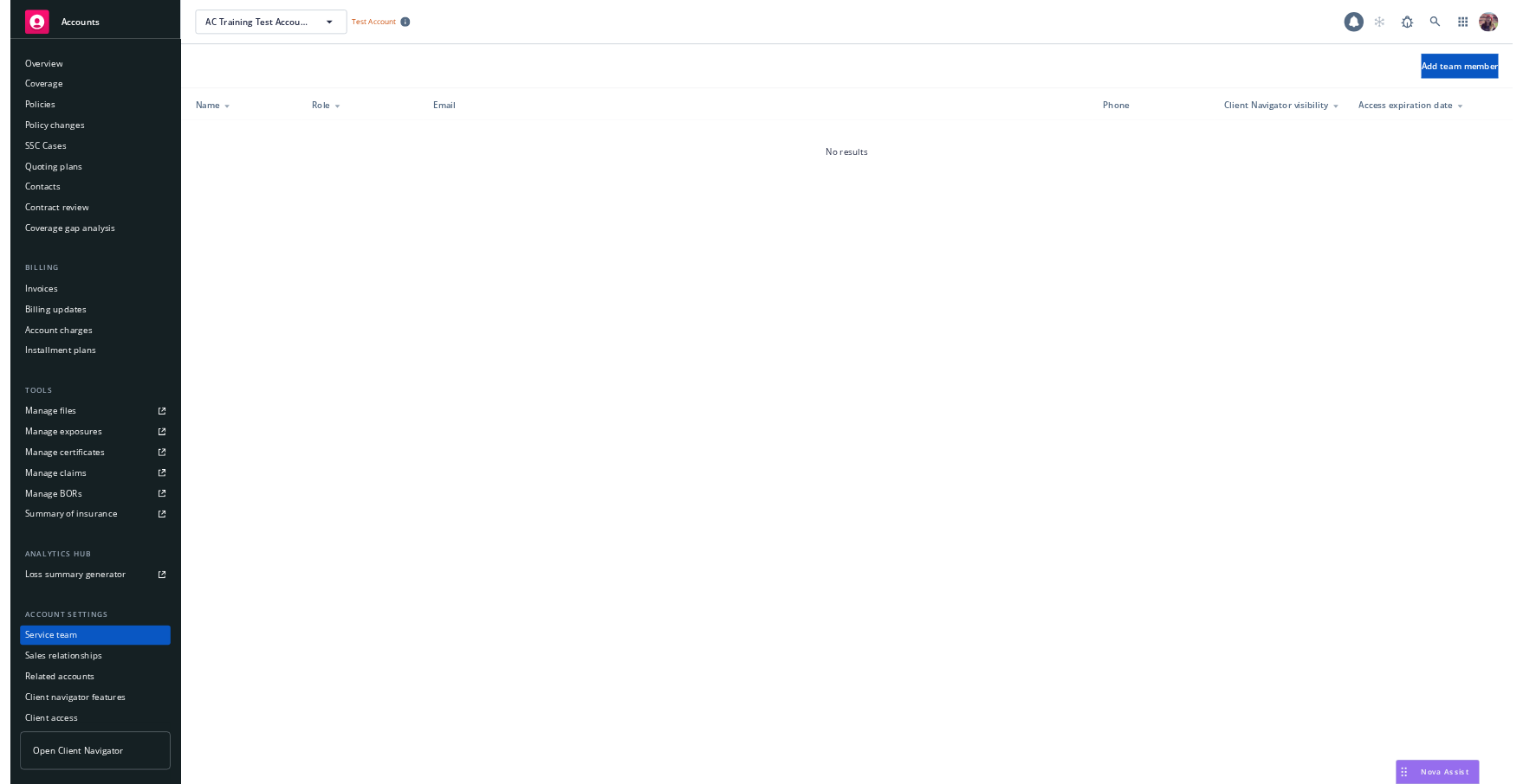
scroll to position [8, 0]
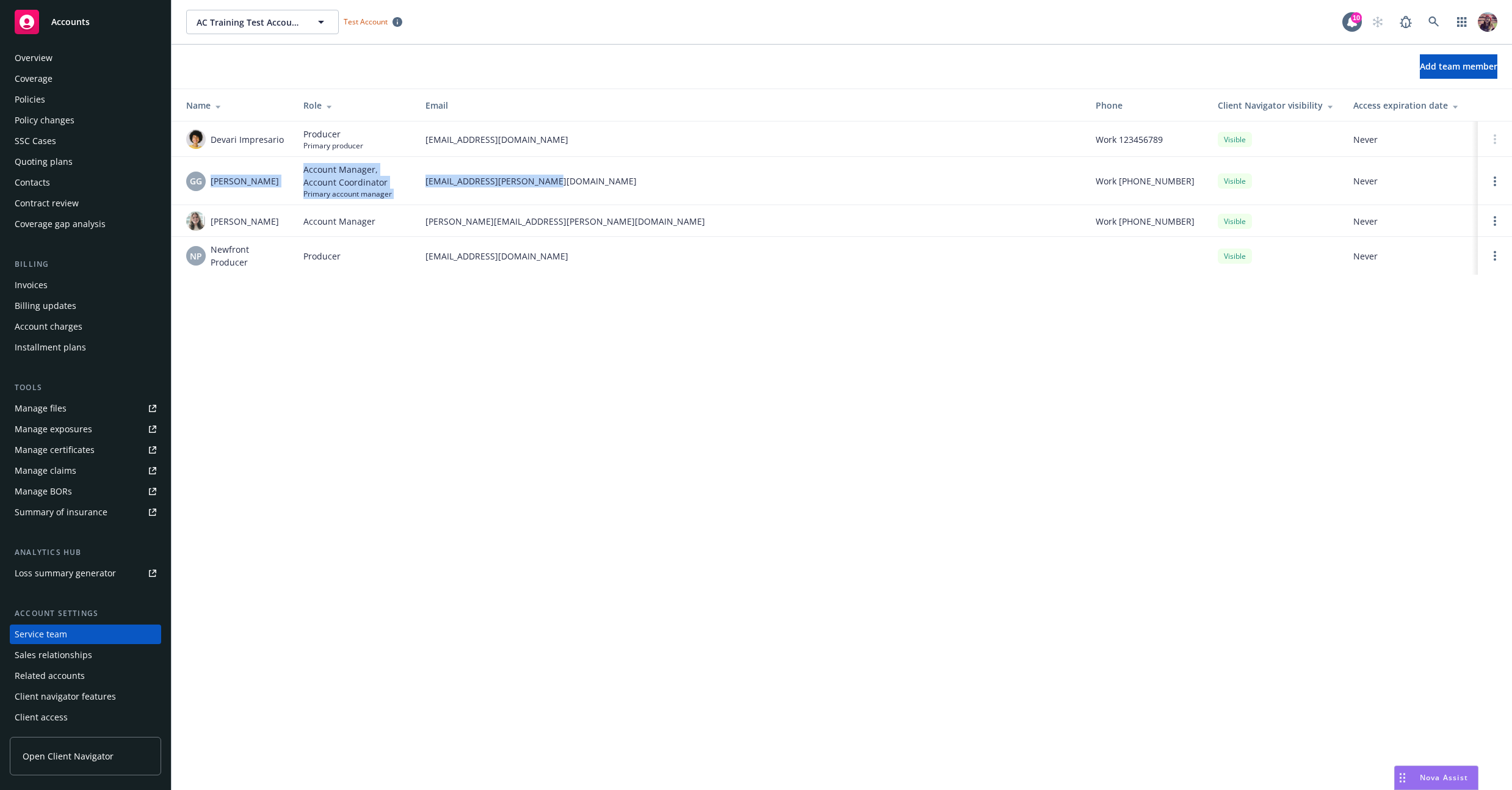
drag, startPoint x: 210, startPoint y: 181, endPoint x: 614, endPoint y: 187, distance: 404.0
click at [614, 187] on tr "[PERSON_NAME] Account Manager, Account Coordinator Primary account manager [EMA…" at bounding box center [842, 181] width 1340 height 48
click at [574, 386] on div "AC Training Test Account 1 AC Training Test Account 1 Test Account 10 Add team …" at bounding box center [842, 395] width 1340 height 790
click at [200, 181] on span "GG" at bounding box center [196, 181] width 12 height 13
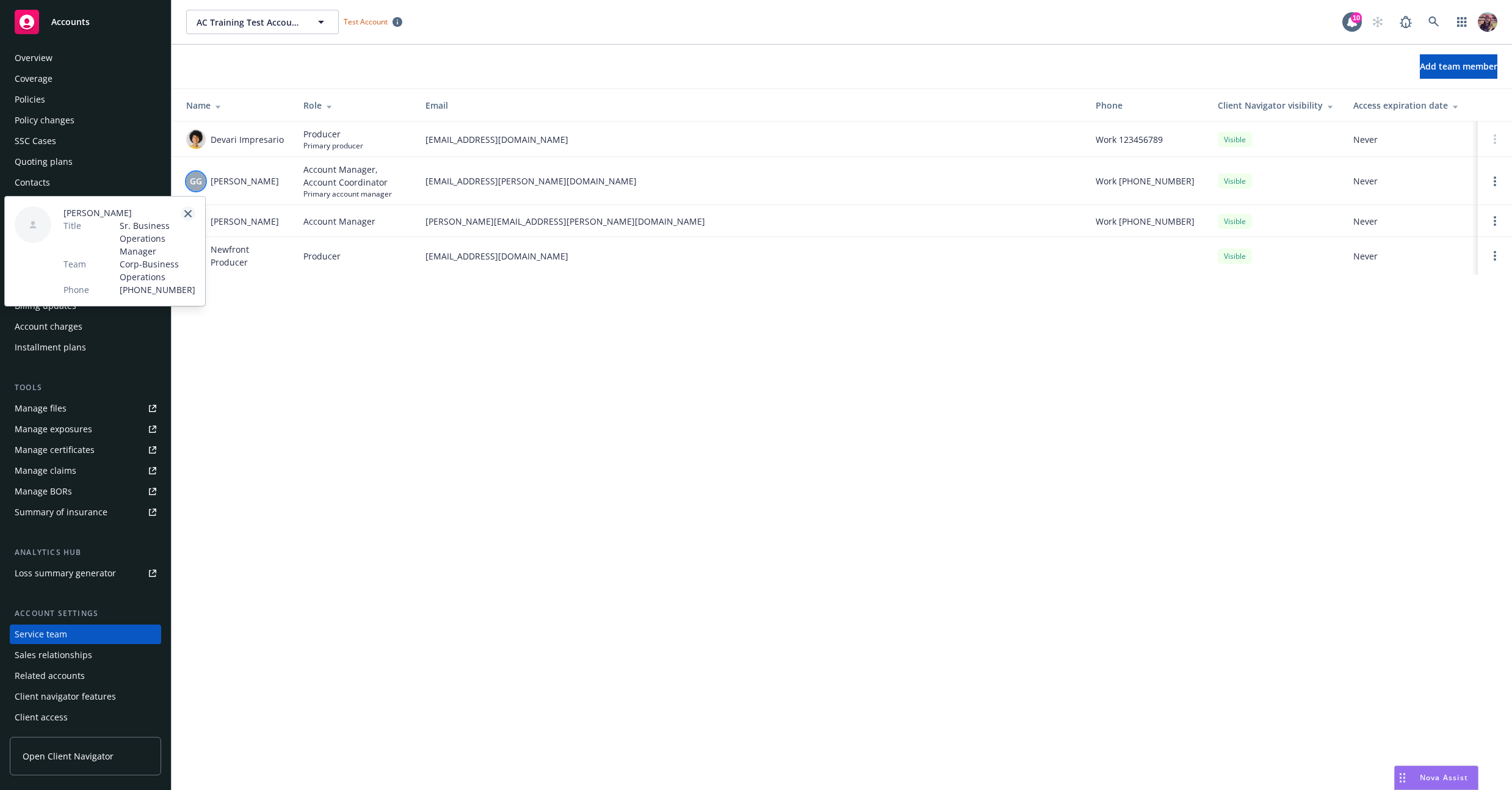
click at [186, 212] on icon "close" at bounding box center [188, 213] width 7 height 7
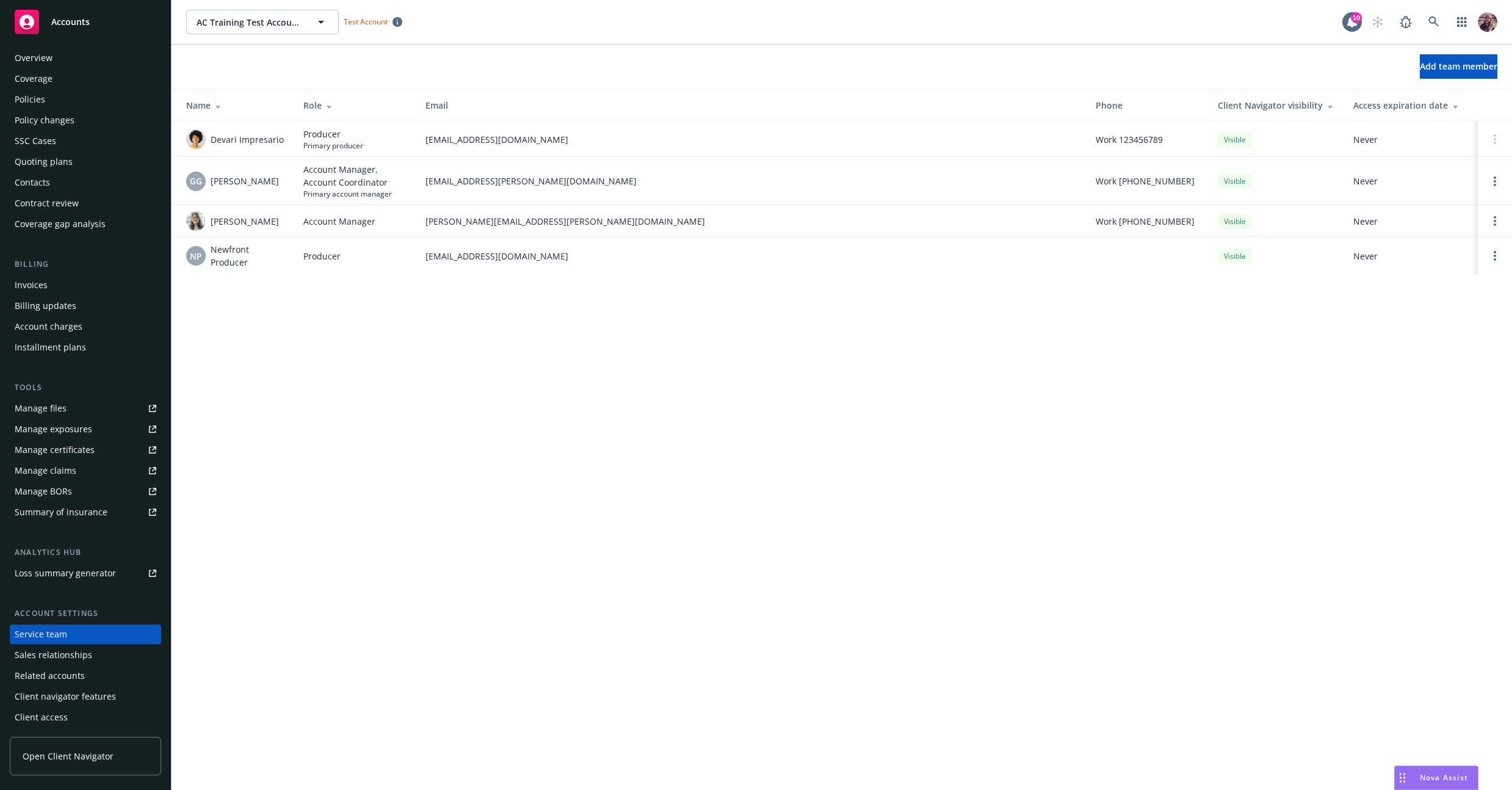
click at [387, 562] on div "AC Training Test Account 1 AC Training Test Account 1 Test Account 10 Add team …" at bounding box center [842, 395] width 1340 height 790
click at [343, 322] on div "AC Training Test Account 1 AC Training Test Account 1 Test Account 10 Add team …" at bounding box center [842, 395] width 1340 height 790
click at [198, 181] on span "GG" at bounding box center [196, 181] width 12 height 13
click at [480, 413] on div "AC Training Test Account 1 AC Training Test Account 1 Test Account 10 Add team …" at bounding box center [842, 395] width 1340 height 790
click at [370, 430] on div "AC Training Test Account 1 AC Training Test Account 1 Test Account 10 Add team …" at bounding box center [842, 395] width 1340 height 790
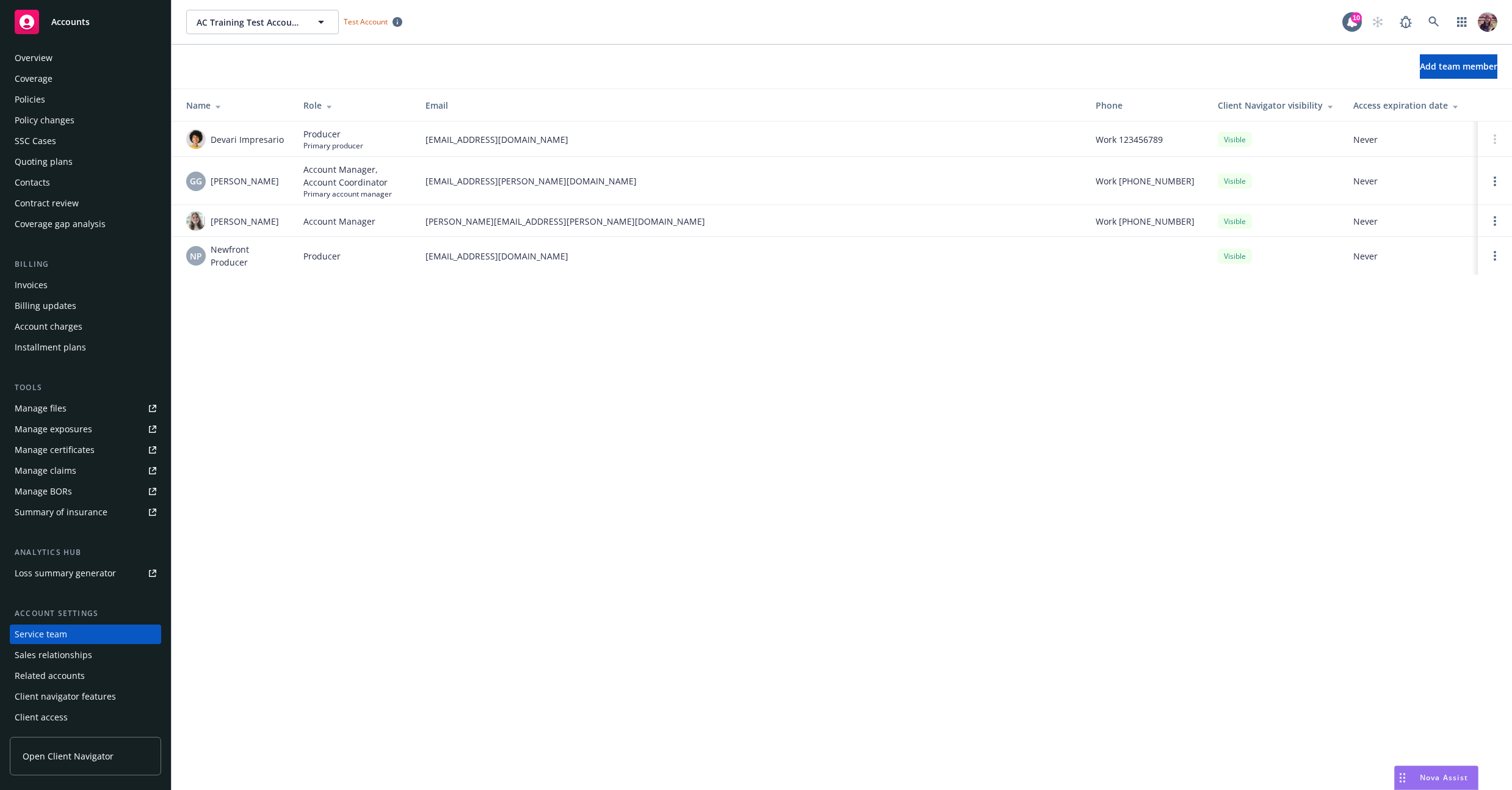
click at [370, 430] on div "AC Training Test Account 1 AC Training Test Account 1 Test Account 10 Add team …" at bounding box center [842, 395] width 1340 height 790
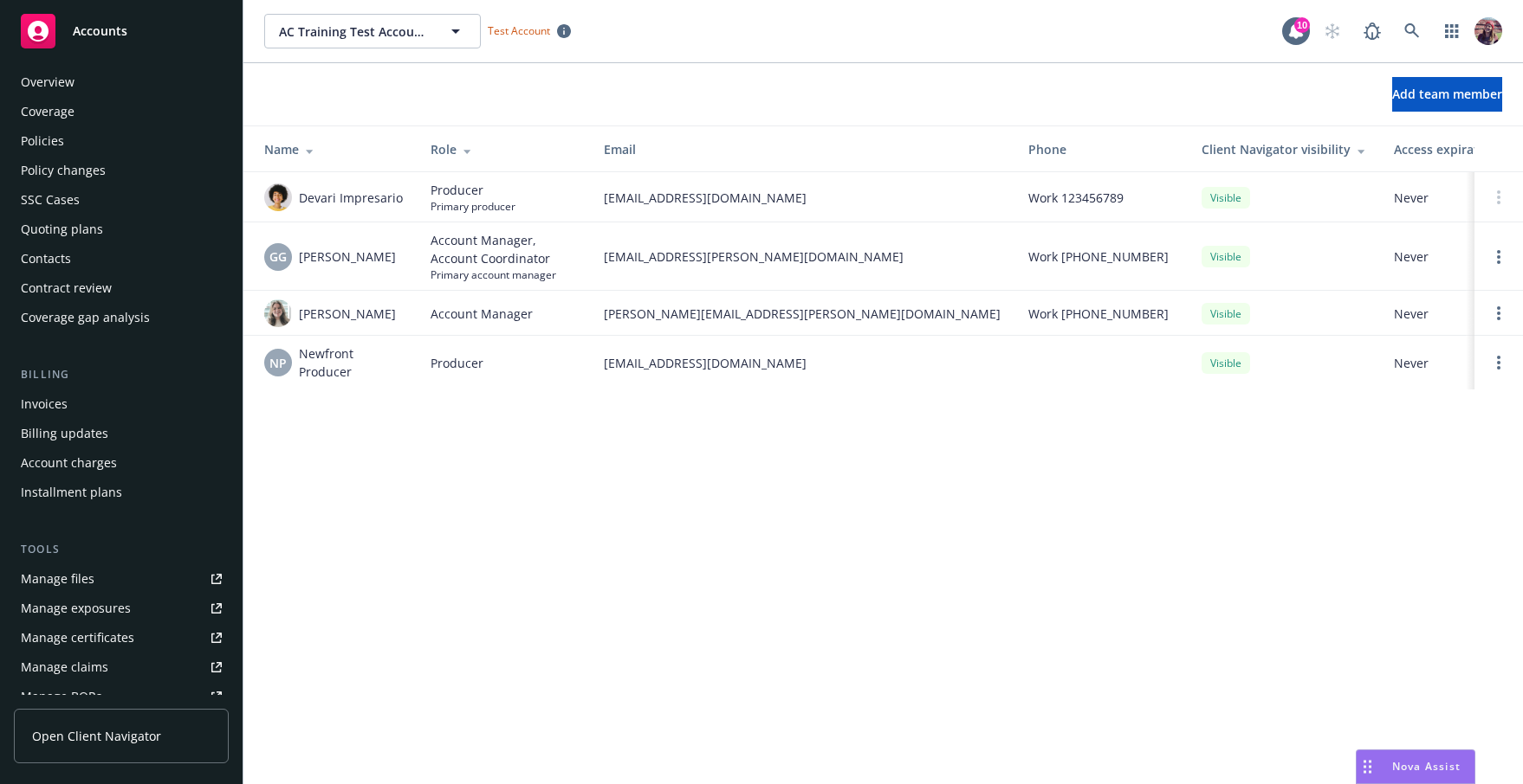
click at [43, 139] on div "Policies" at bounding box center [42, 141] width 43 height 28
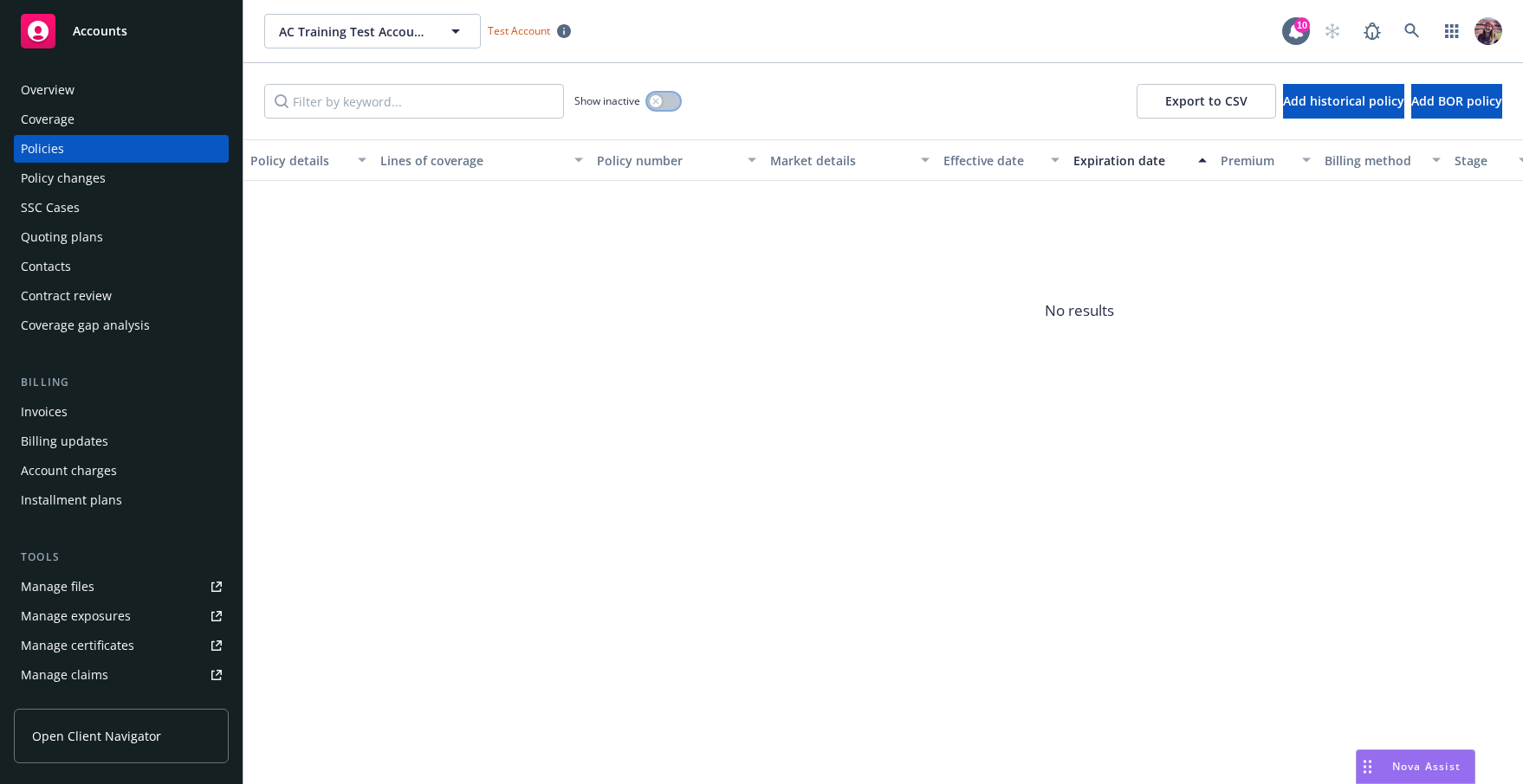
click at [669, 103] on button "button" at bounding box center [663, 101] width 33 height 17
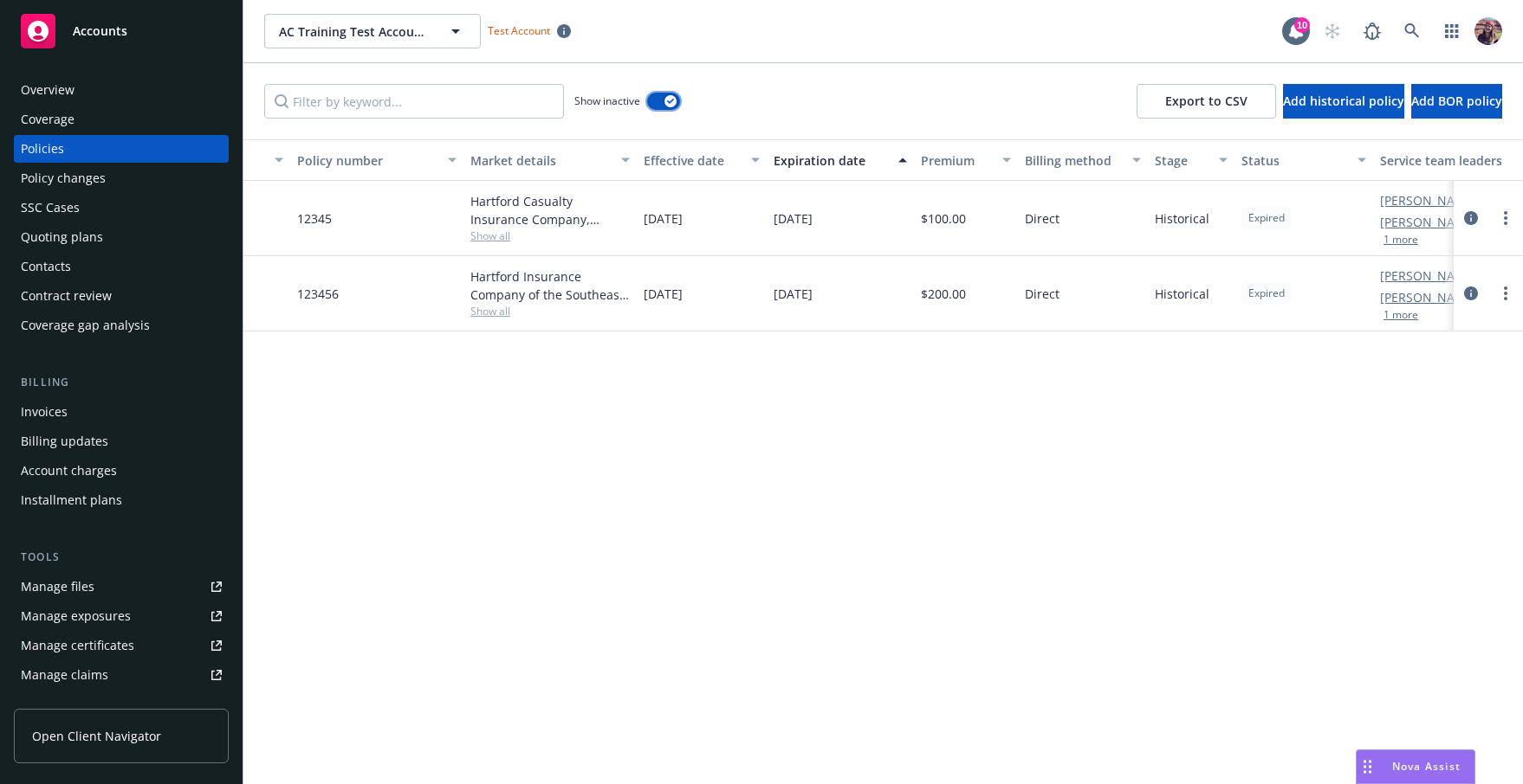
scroll to position [0, 392]
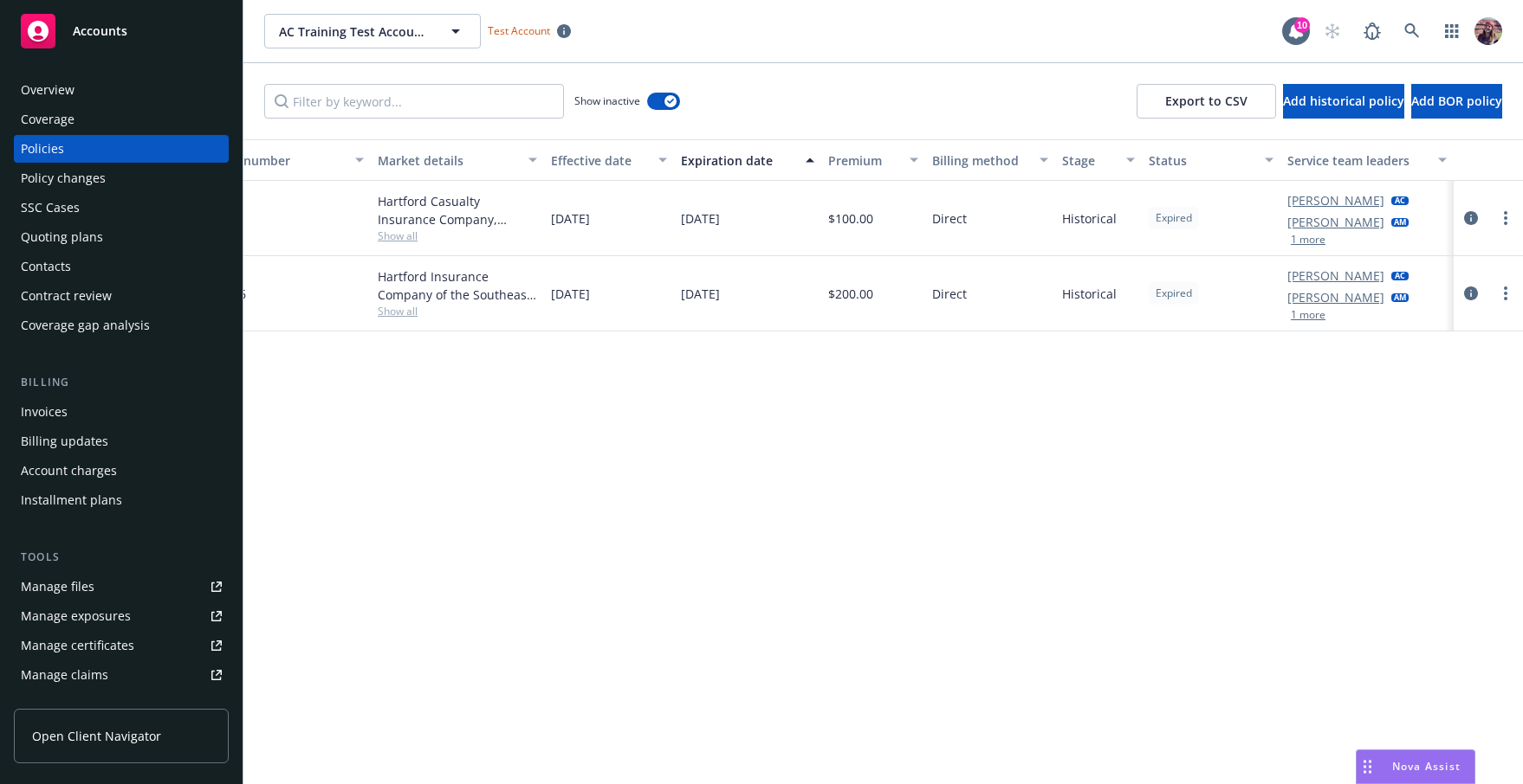
click at [913, 526] on div "Policy details Lines of coverage Policy number Market details Effective date Ex…" at bounding box center [883, 461] width 1279 height 645
click at [811, 534] on div "Policy details Lines of coverage Policy number Market details Effective date Ex…" at bounding box center [883, 461] width 1279 height 645
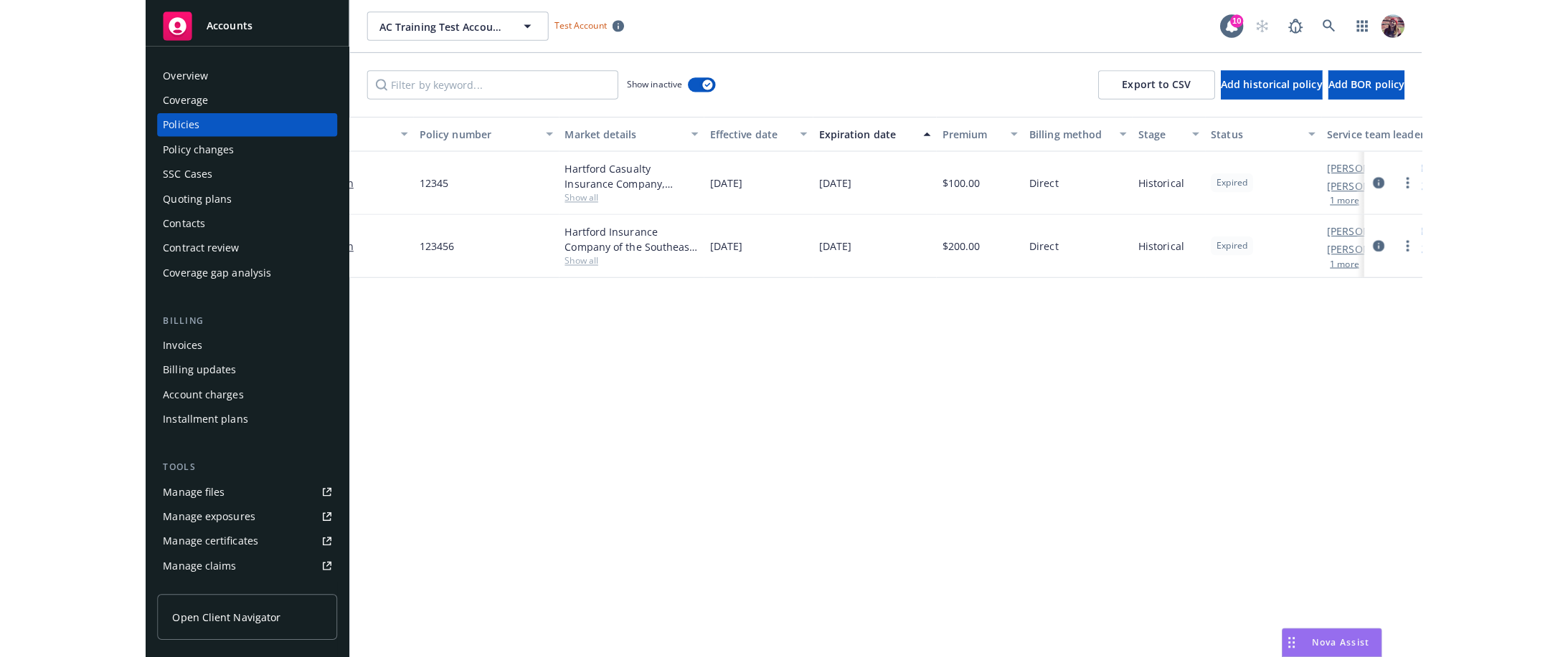
scroll to position [0, 0]
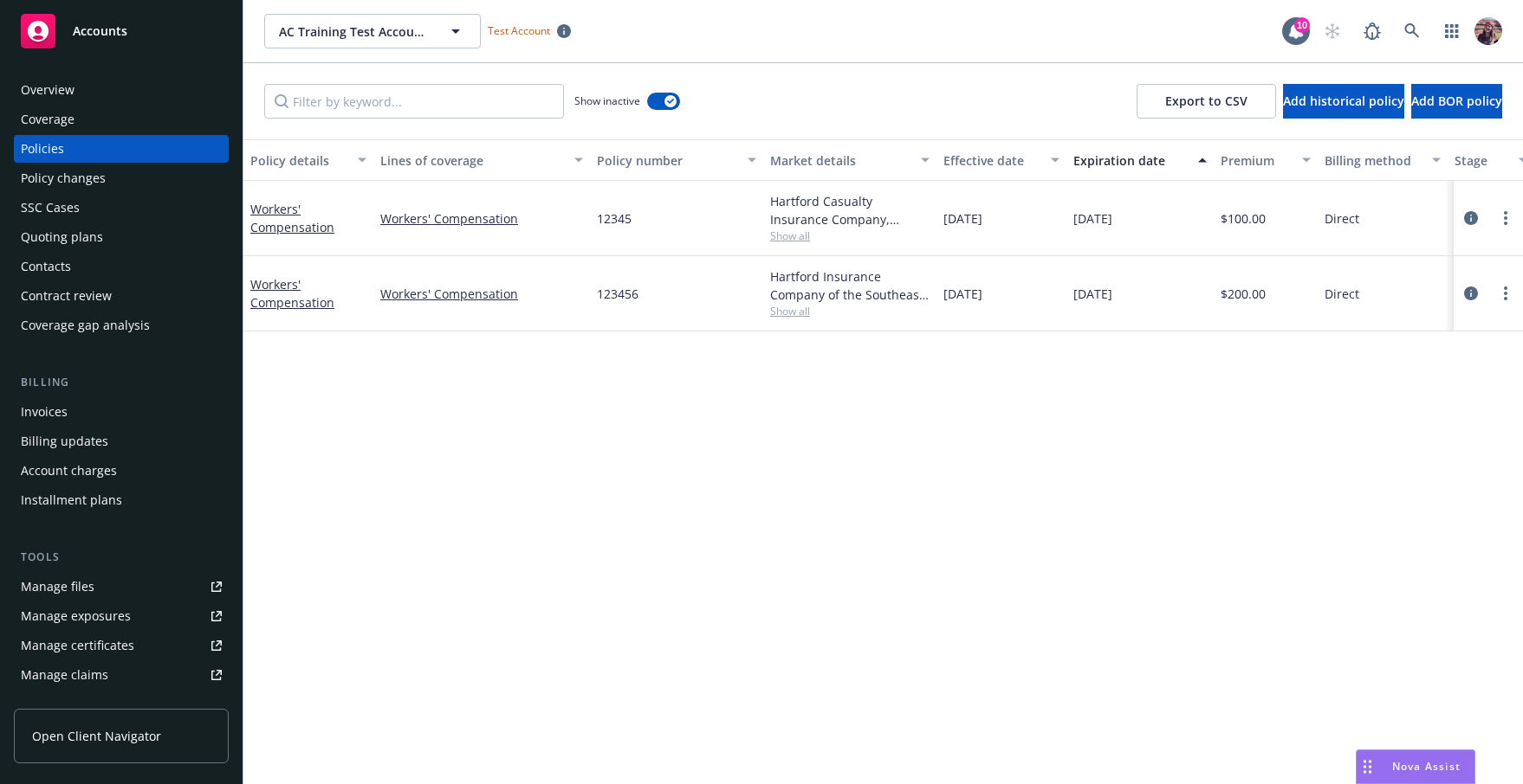
click at [764, 428] on div "Policy details Lines of coverage Policy number Market details Effective date Ex…" at bounding box center [883, 461] width 1279 height 645
click at [736, 511] on div "Policy details Lines of coverage Policy number Market details Effective date Ex…" at bounding box center [883, 461] width 1279 height 645
click at [672, 514] on div "Policy details Lines of coverage Policy number Market details Effective date Ex…" at bounding box center [883, 461] width 1279 height 645
click at [924, 24] on div "AC Training Test Account 1 AC Training Test Account 1 Test Account" at bounding box center [773, 31] width 1018 height 34
